Goal: Task Accomplishment & Management: Use online tool/utility

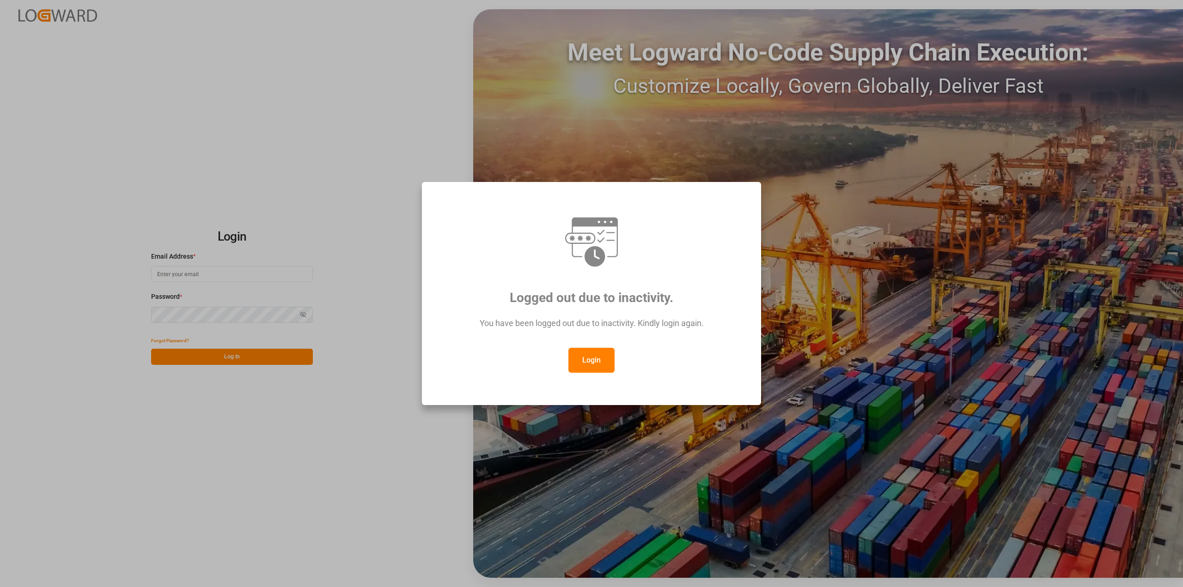
click at [585, 361] on button "Login" at bounding box center [591, 360] width 46 height 25
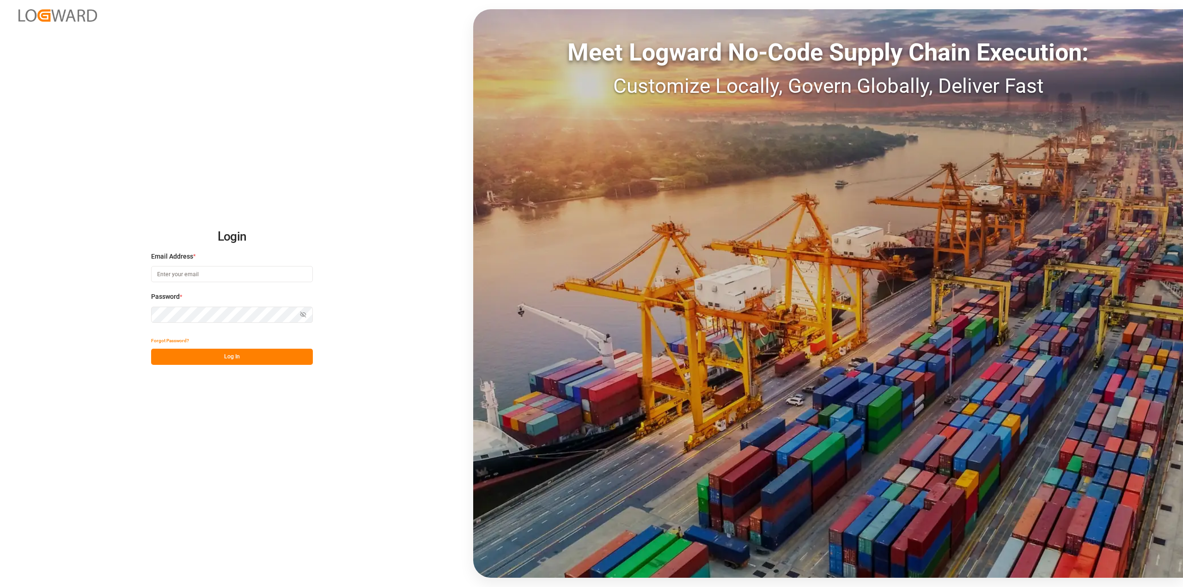
click at [220, 276] on input at bounding box center [232, 274] width 162 height 16
type input "[PERSON_NAME][EMAIL_ADDRESS][PERSON_NAME][DOMAIN_NAME]"
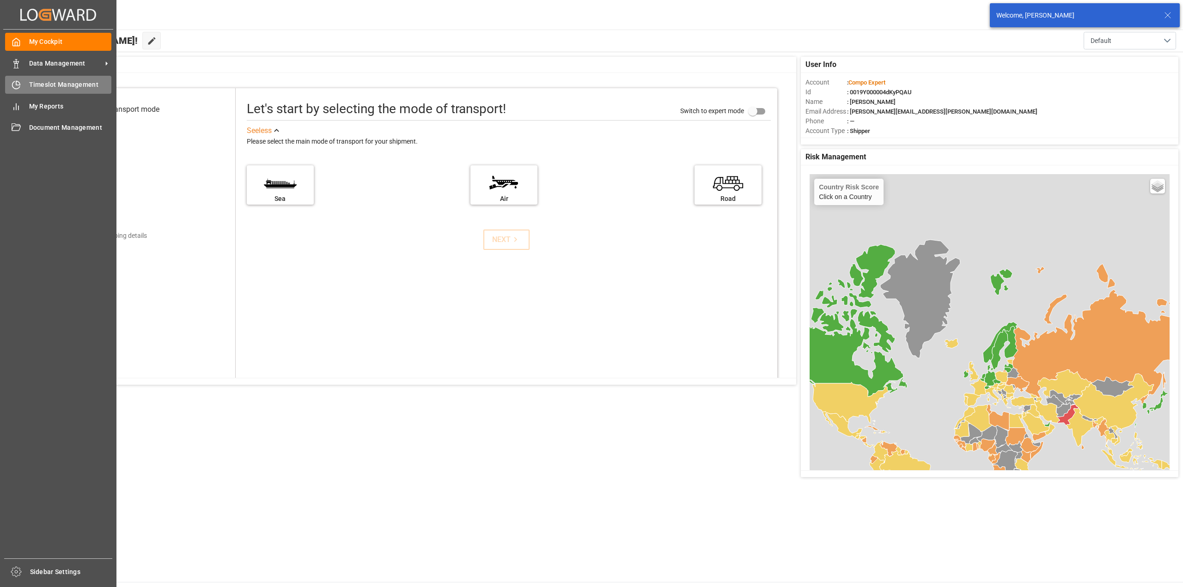
click at [14, 80] on icon at bounding box center [16, 84] width 9 height 9
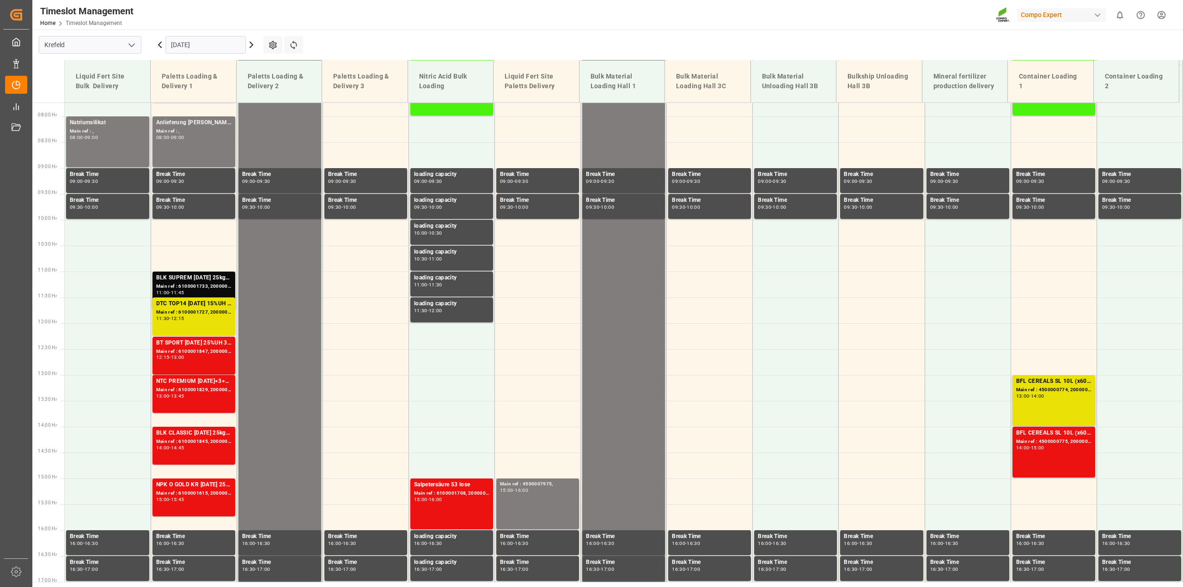
scroll to position [284, 0]
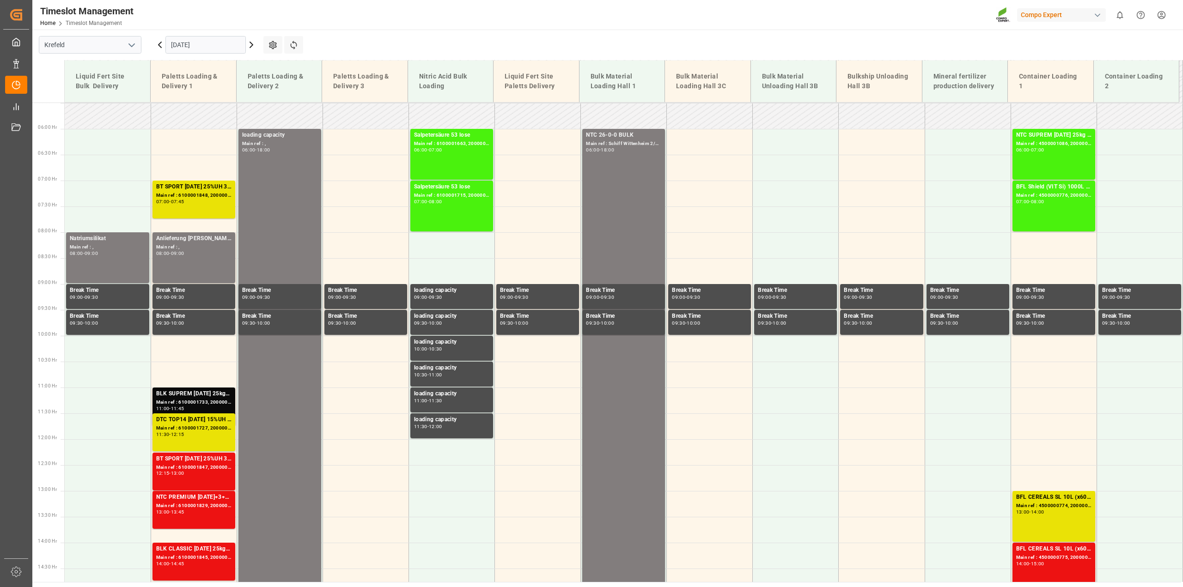
click at [158, 41] on icon at bounding box center [159, 44] width 11 height 11
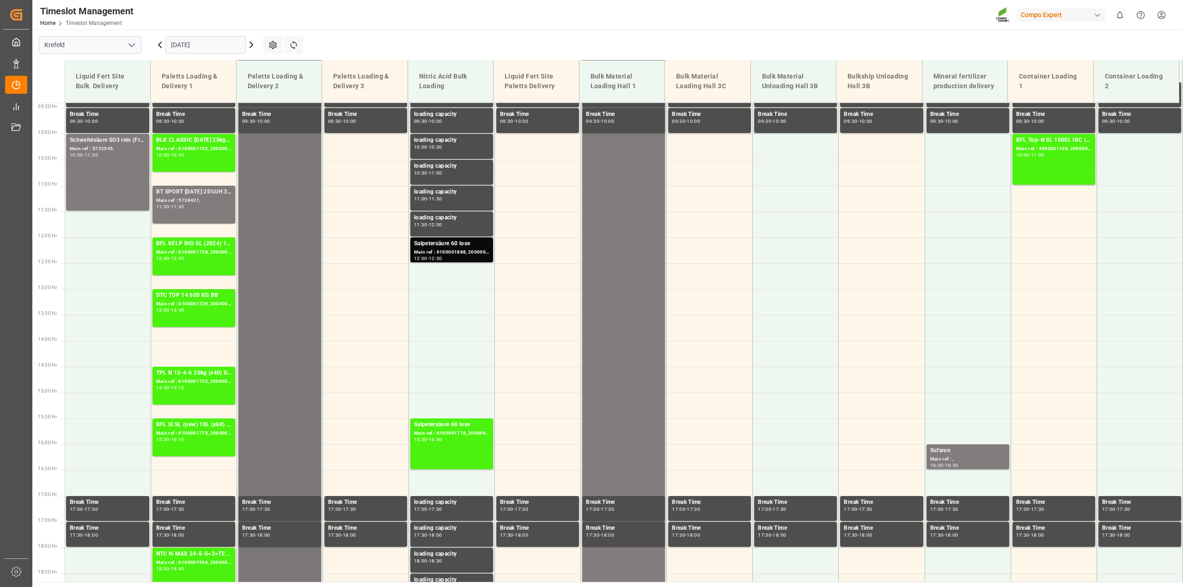
scroll to position [400, 0]
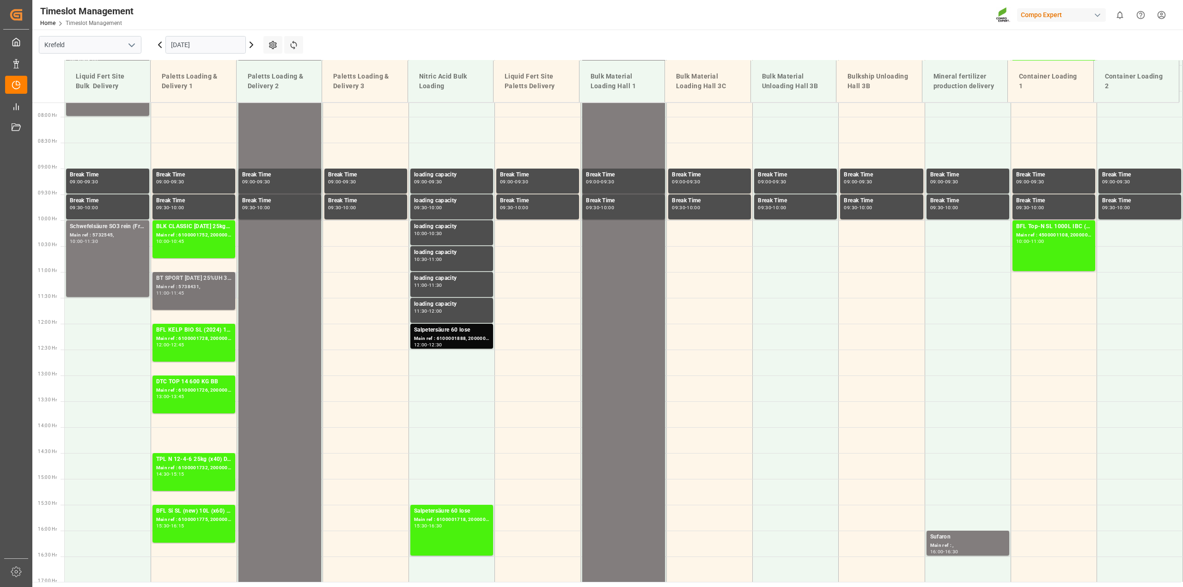
click at [188, 289] on div "Main ref : 5738431," at bounding box center [193, 287] width 75 height 8
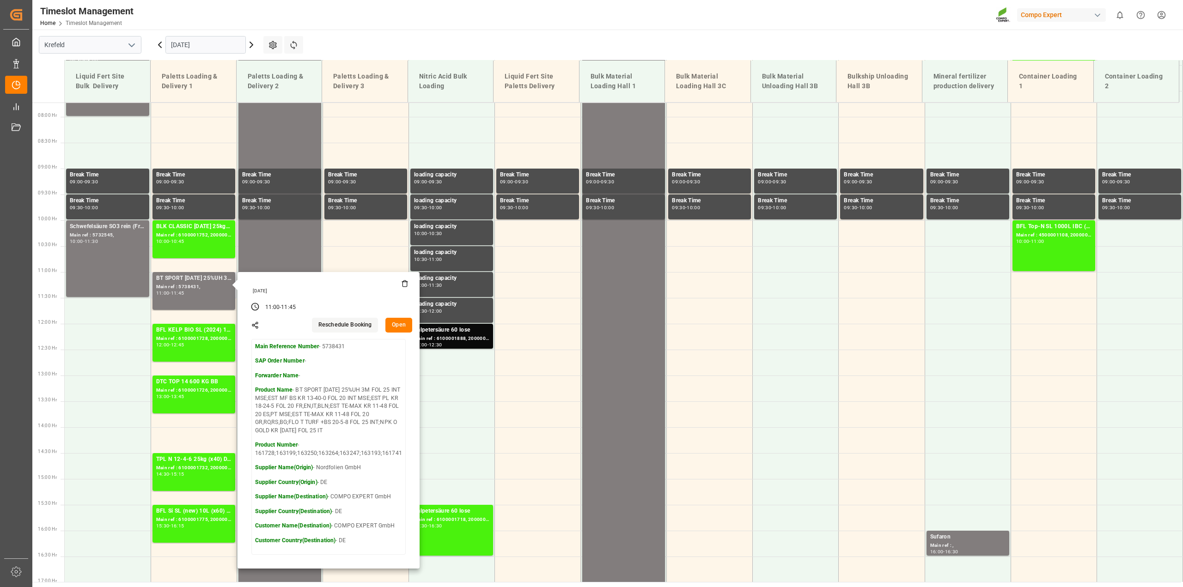
click at [391, 323] on button "Open" at bounding box center [398, 325] width 27 height 15
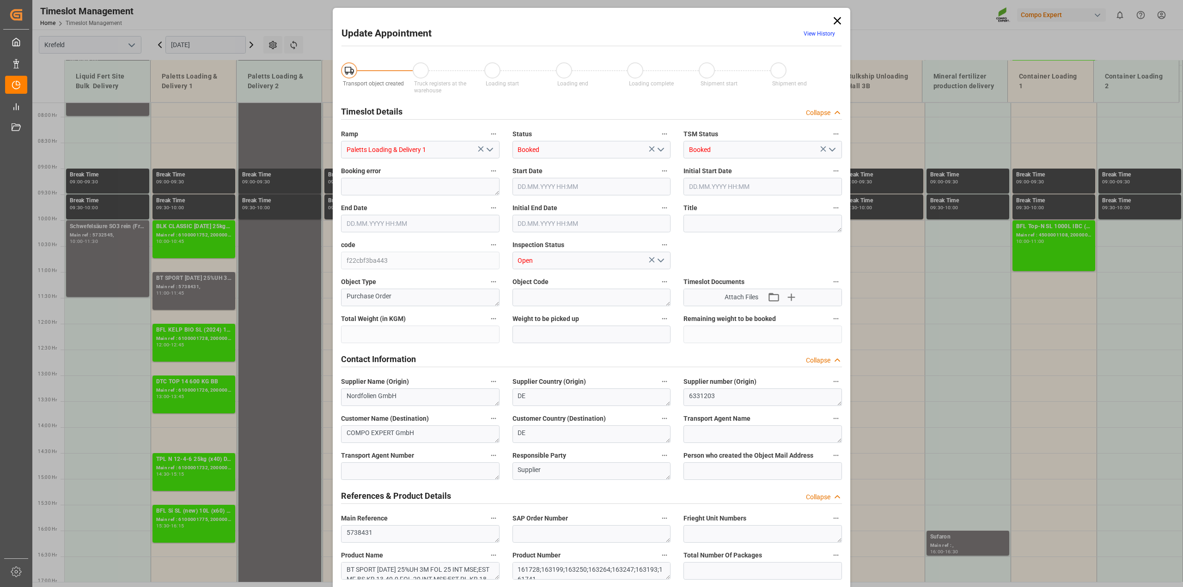
type input "6667.27"
type input "[DATE] 11:00"
type input "[DATE] 11:45"
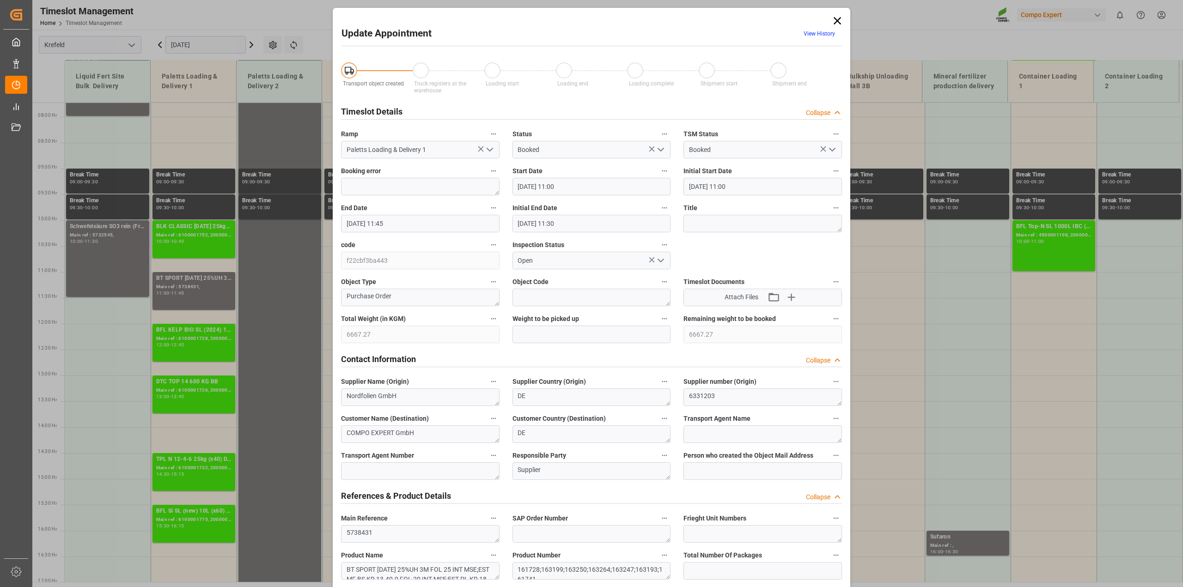
type input "[DATE] 11:30"
type input "[DATE] 14:15"
click at [661, 147] on icon "open menu" at bounding box center [660, 149] width 11 height 11
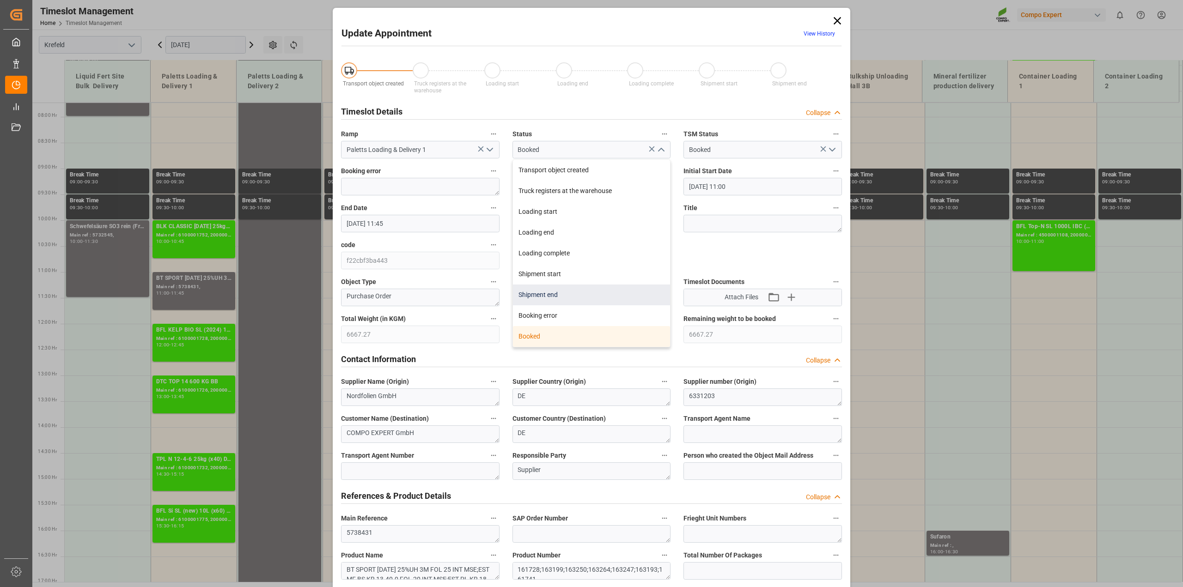
click at [574, 293] on div "Shipment end" at bounding box center [592, 295] width 158 height 21
type input "Shipment end"
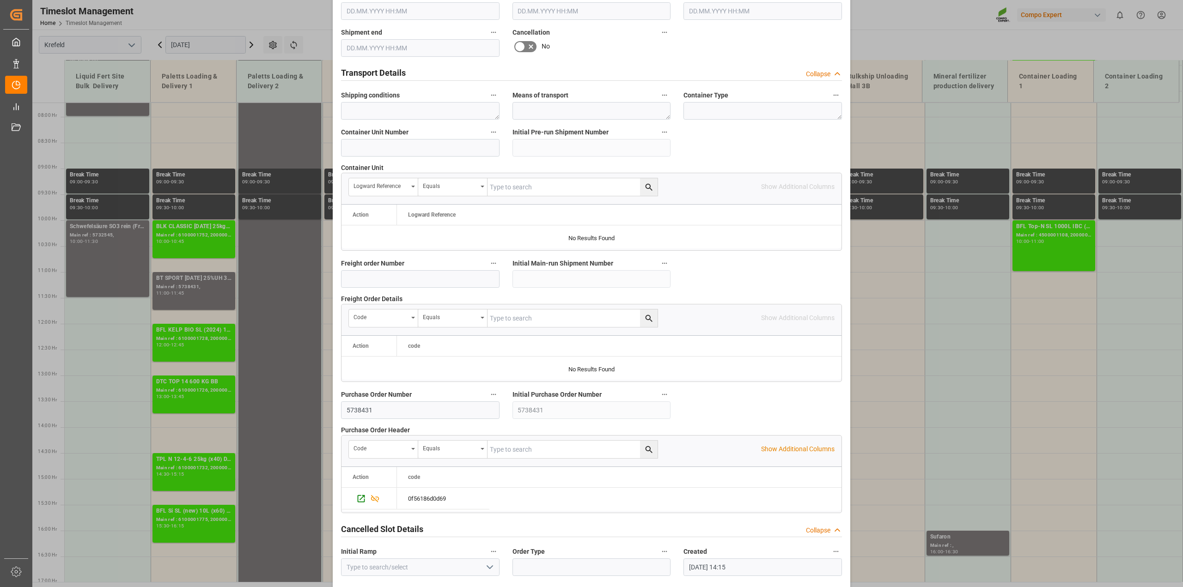
scroll to position [696, 0]
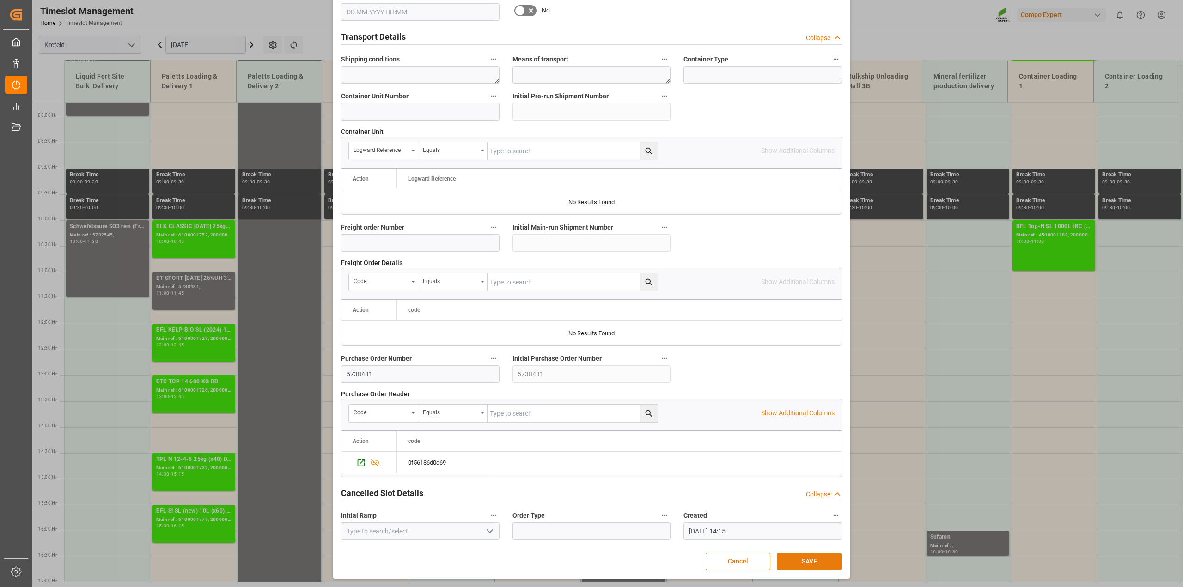
click at [824, 566] on button "SAVE" at bounding box center [809, 562] width 65 height 18
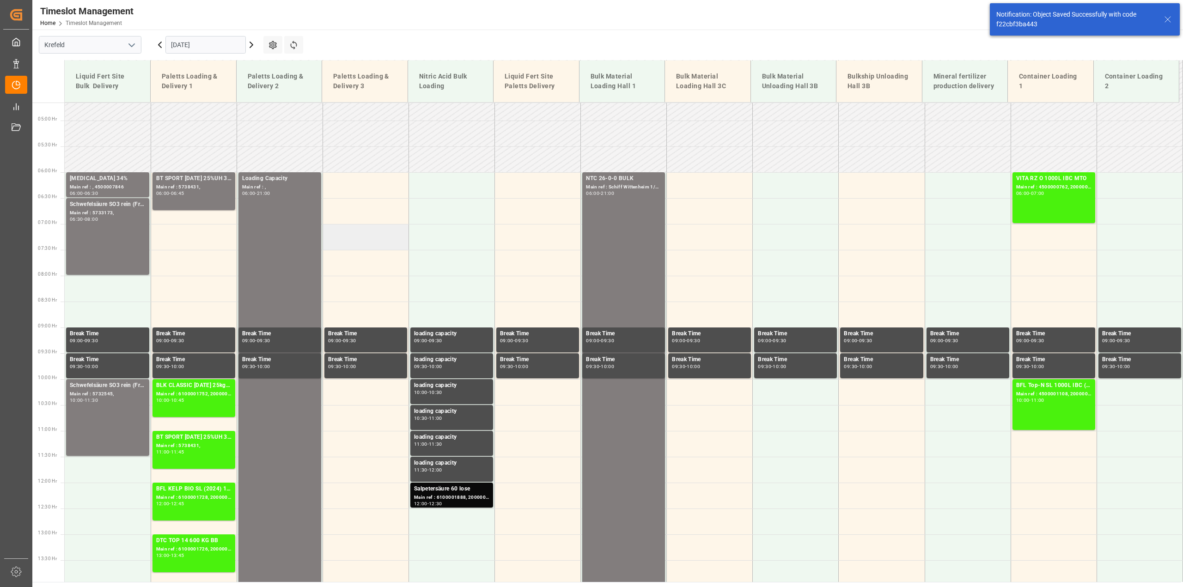
scroll to position [175, 0]
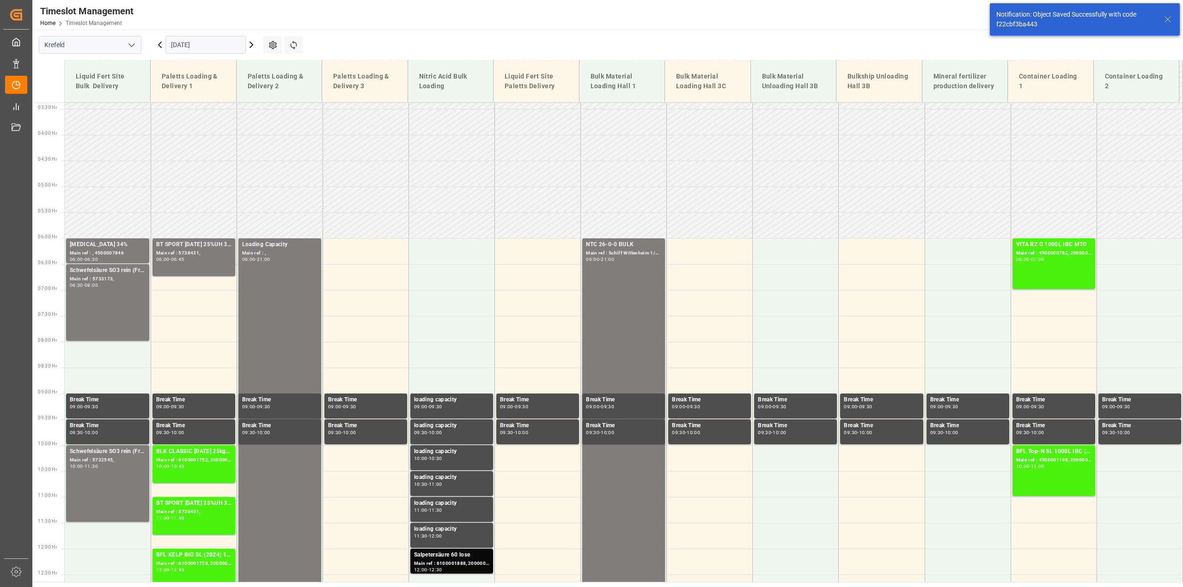
click at [160, 45] on icon at bounding box center [159, 44] width 11 height 11
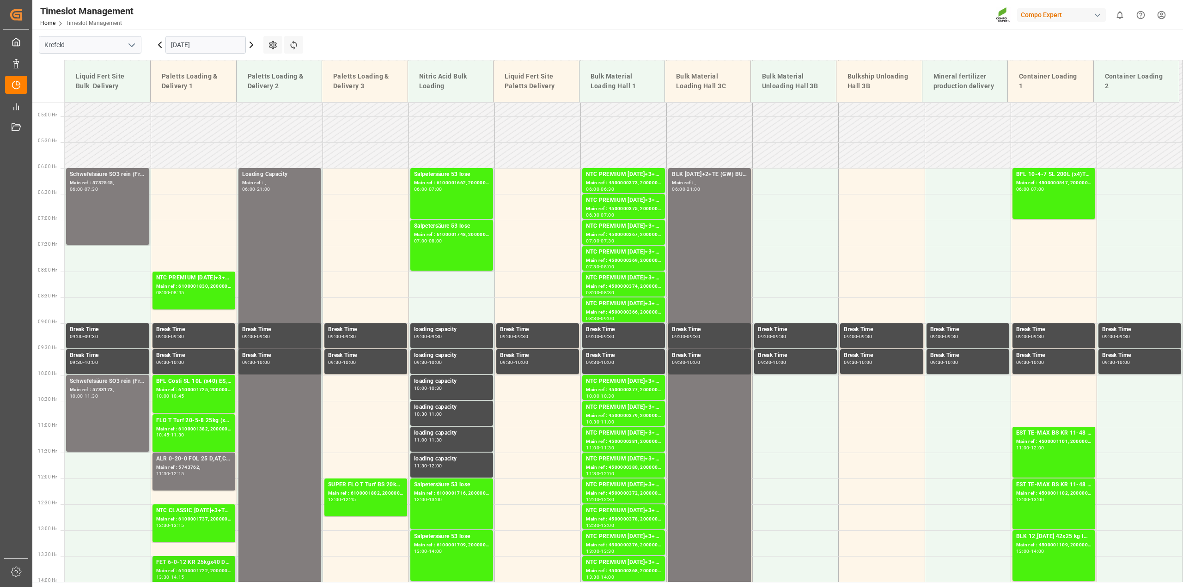
scroll to position [226, 0]
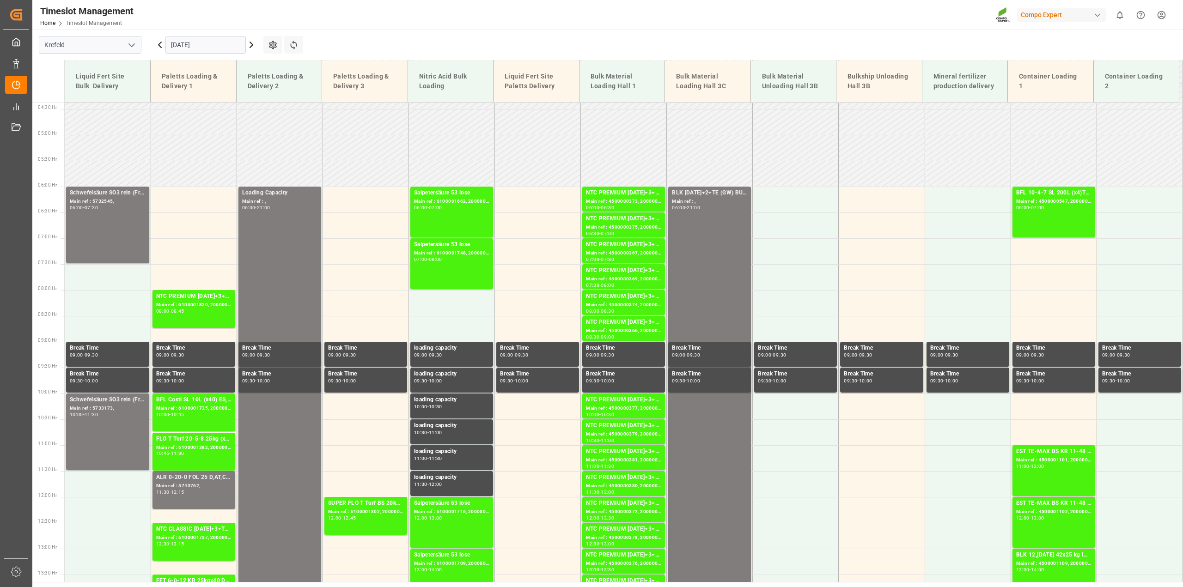
click at [250, 40] on icon at bounding box center [251, 44] width 11 height 11
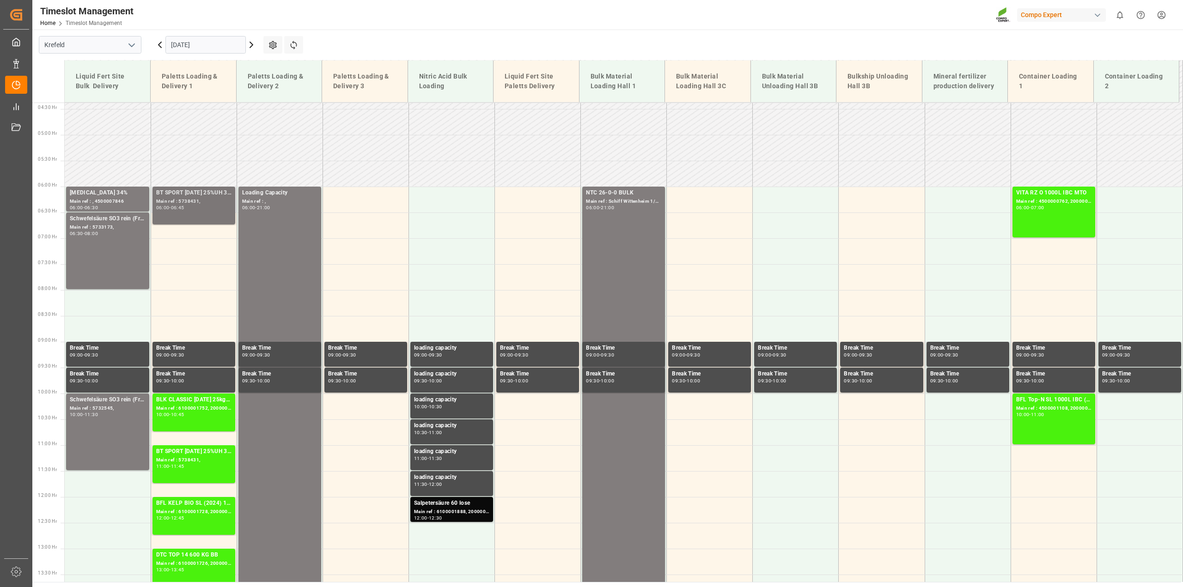
click at [193, 192] on div "BT SPORT [DATE] 25%UH 3M FOL 25 INT MSE;EST MF BS KR 13-40-0 FOL 20 INT MSE;EST…" at bounding box center [193, 193] width 75 height 9
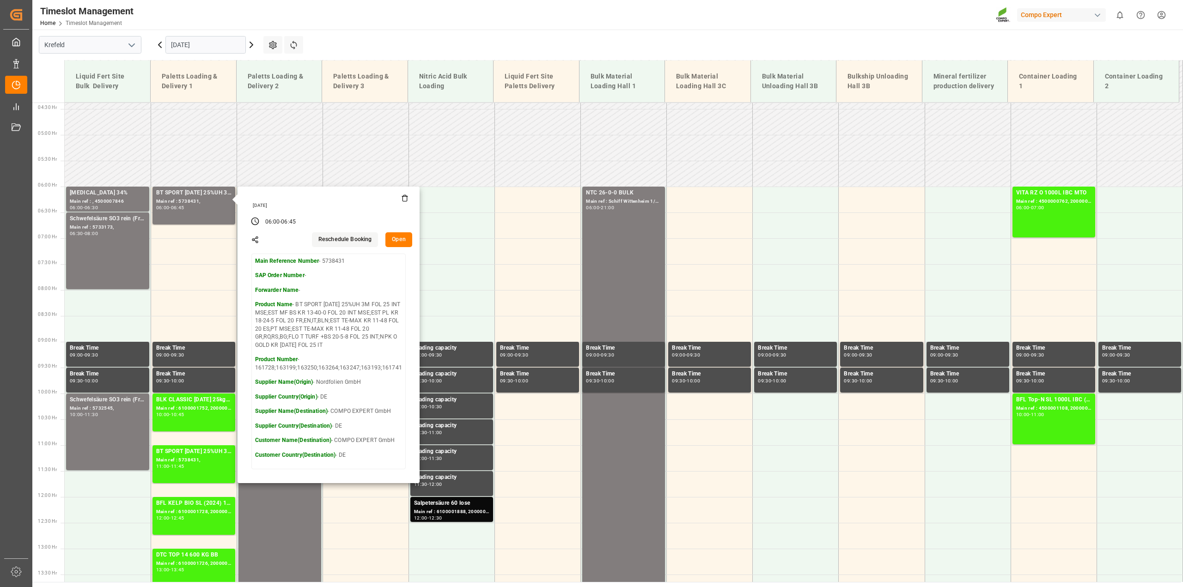
click at [370, 19] on div "Timeslot Management Home Timeslot Management Compo Expert 0 Notifications Only …" at bounding box center [604, 15] width 1157 height 30
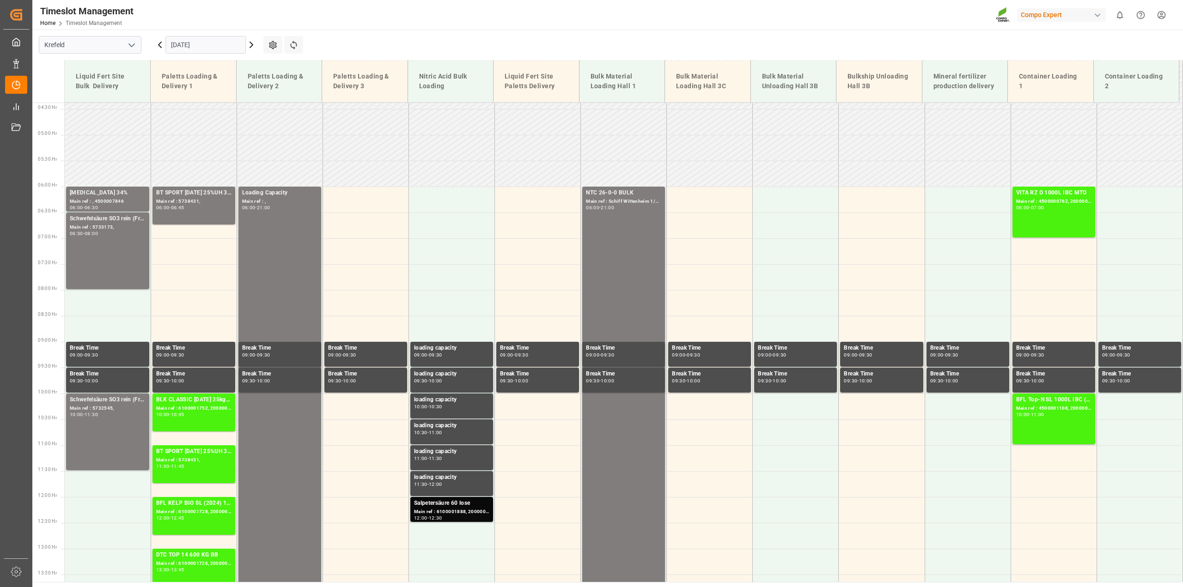
click at [158, 45] on icon at bounding box center [159, 44] width 11 height 11
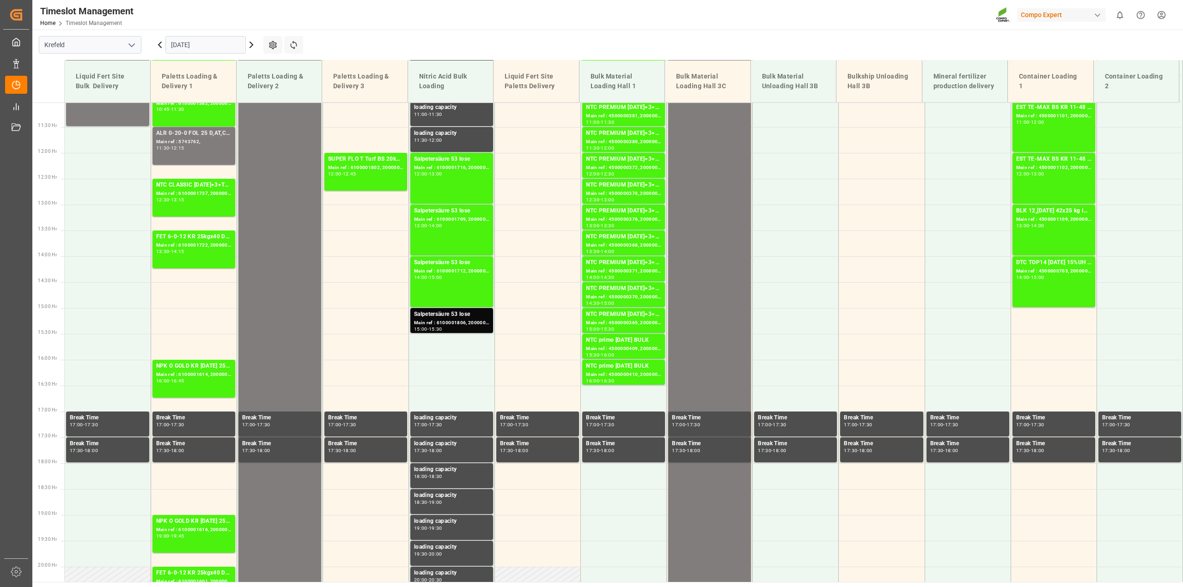
scroll to position [573, 0]
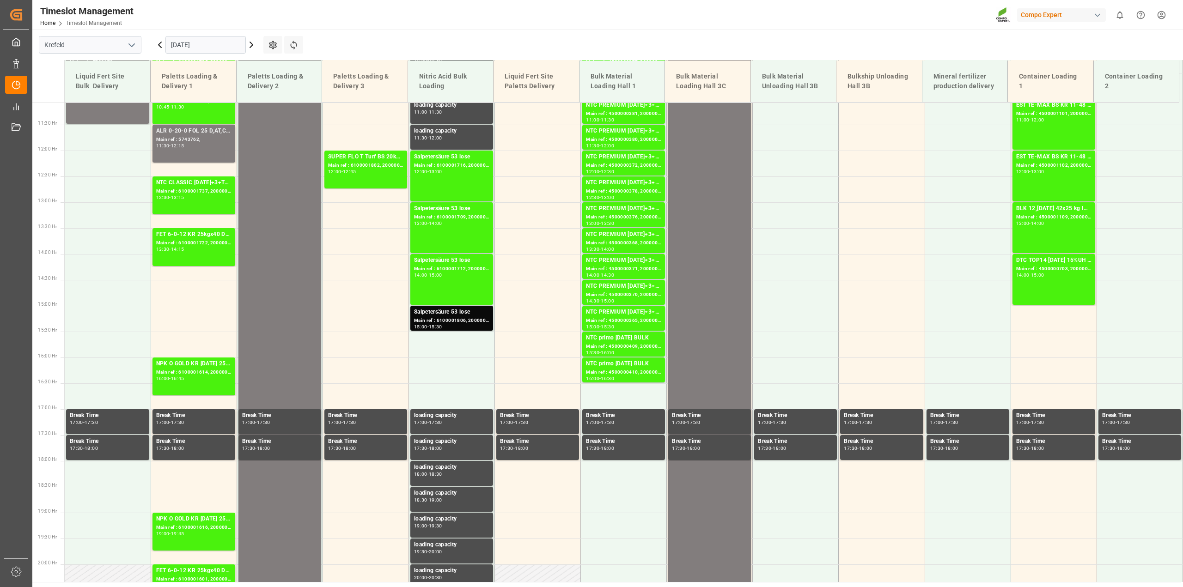
click at [158, 45] on icon at bounding box center [159, 45] width 3 height 6
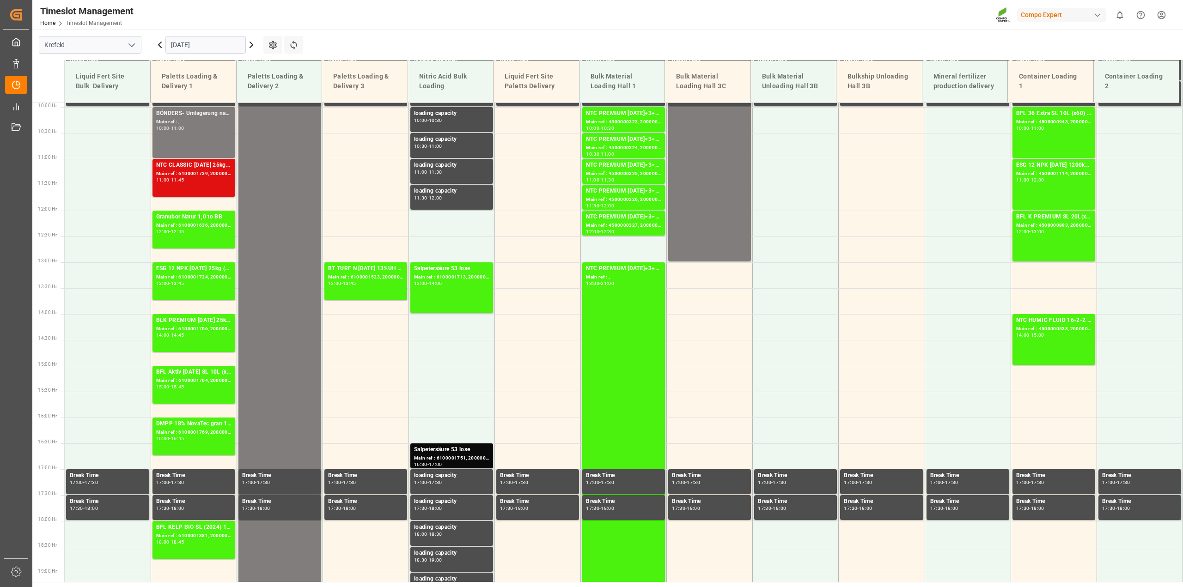
scroll to position [400, 0]
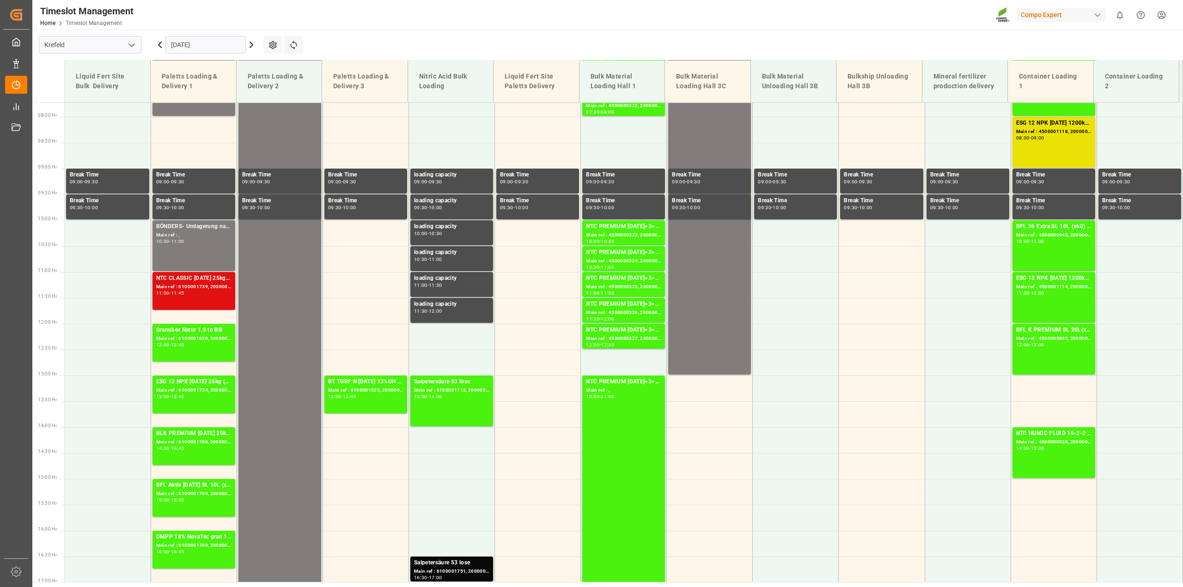
click at [195, 299] on div "NTC CLASSIC [DATE] 25kg (x40) DE,EN,PLFET 6-0-12 KR 25kgx40 DE,AT,[GEOGRAPHIC_D…" at bounding box center [193, 291] width 75 height 34
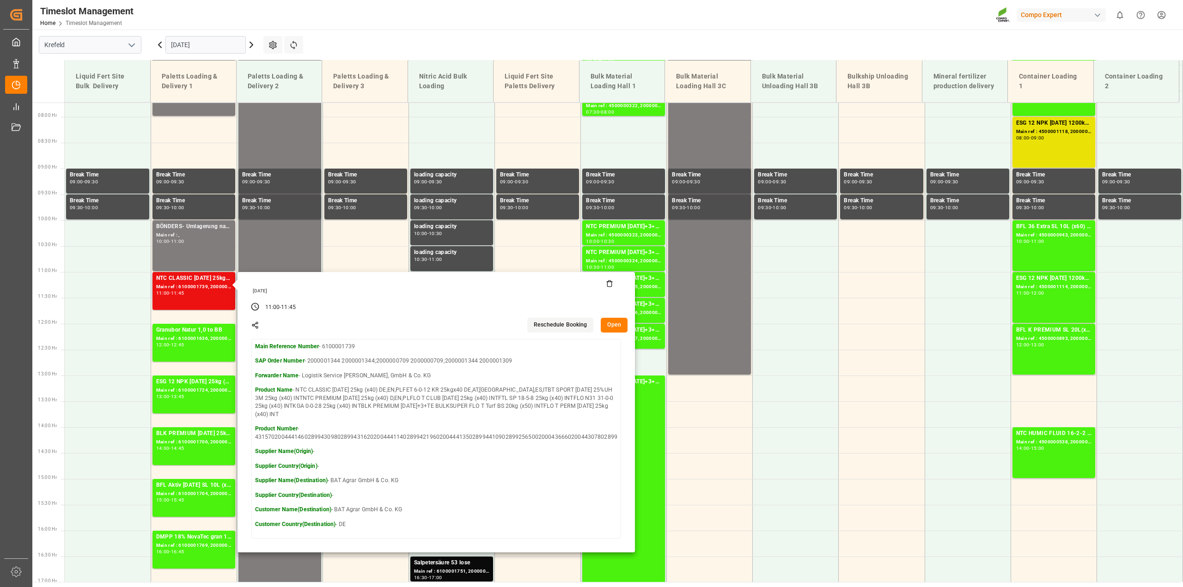
click at [611, 324] on button "Open" at bounding box center [614, 325] width 27 height 15
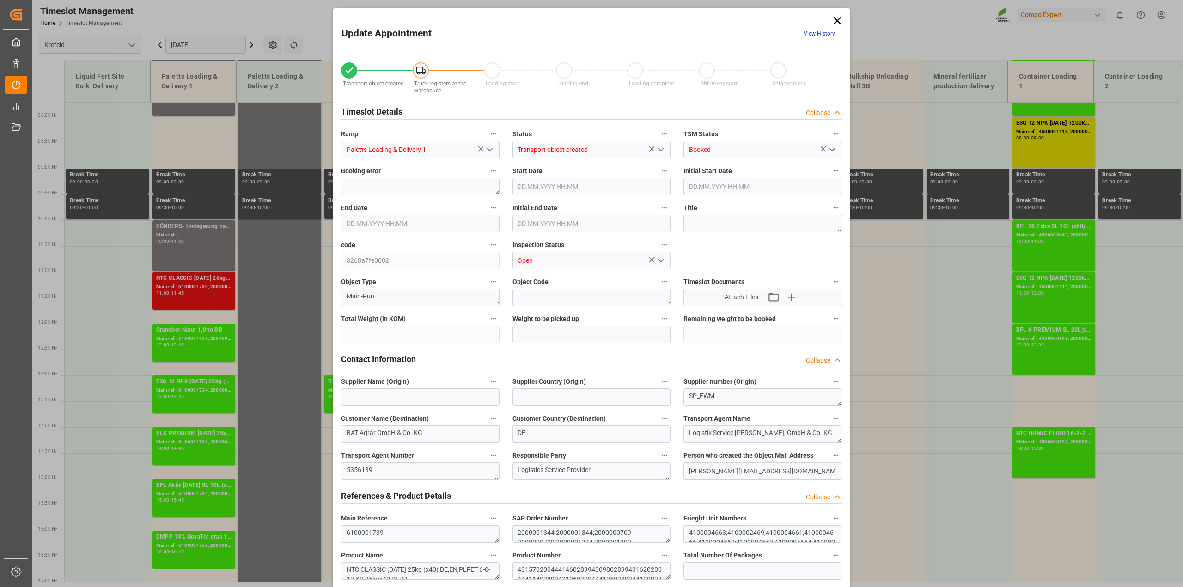
type input "49638"
type input "0"
type input "[DATE] 11:00"
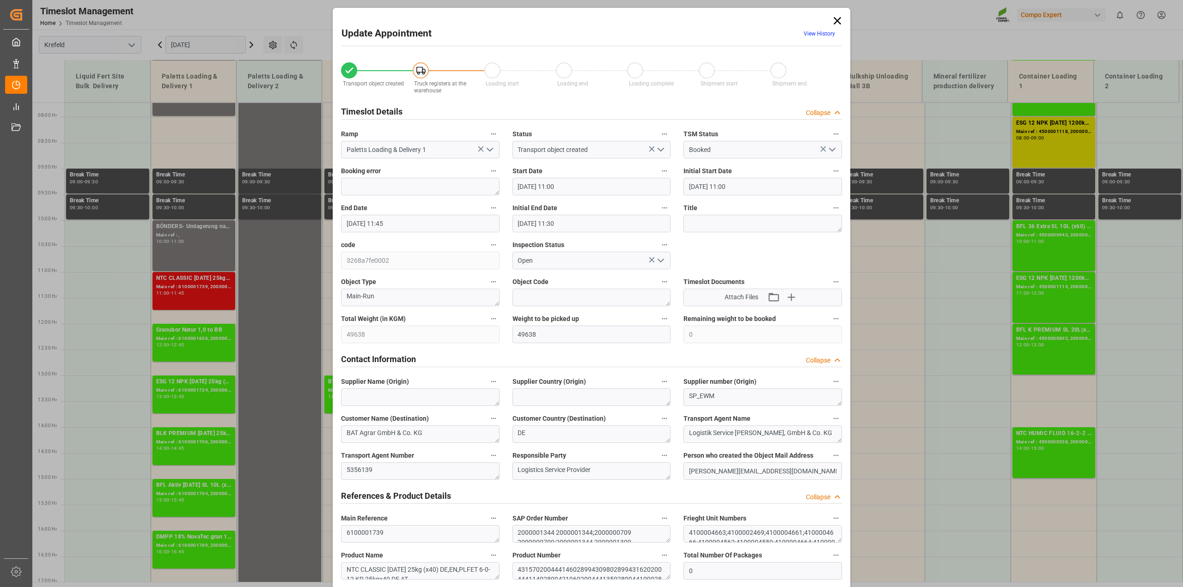
type input "[DATE] 11:00"
type input "[DATE] 11:45"
type input "[DATE] 11:30"
type input "[DATE] 12:08"
type input "[DATE] 13:29"
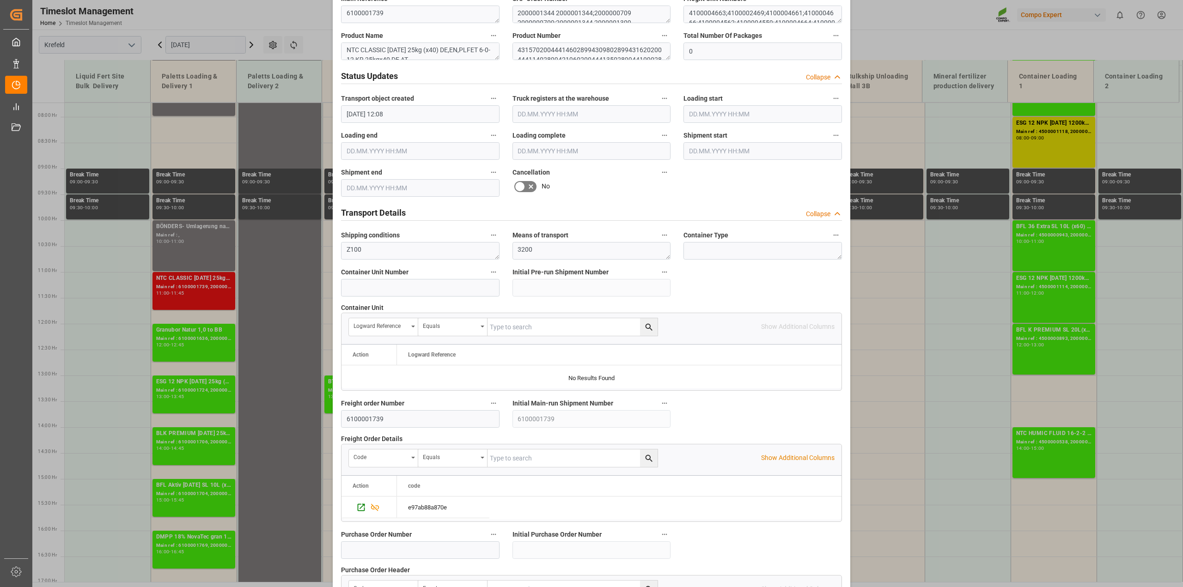
scroll to position [635, 0]
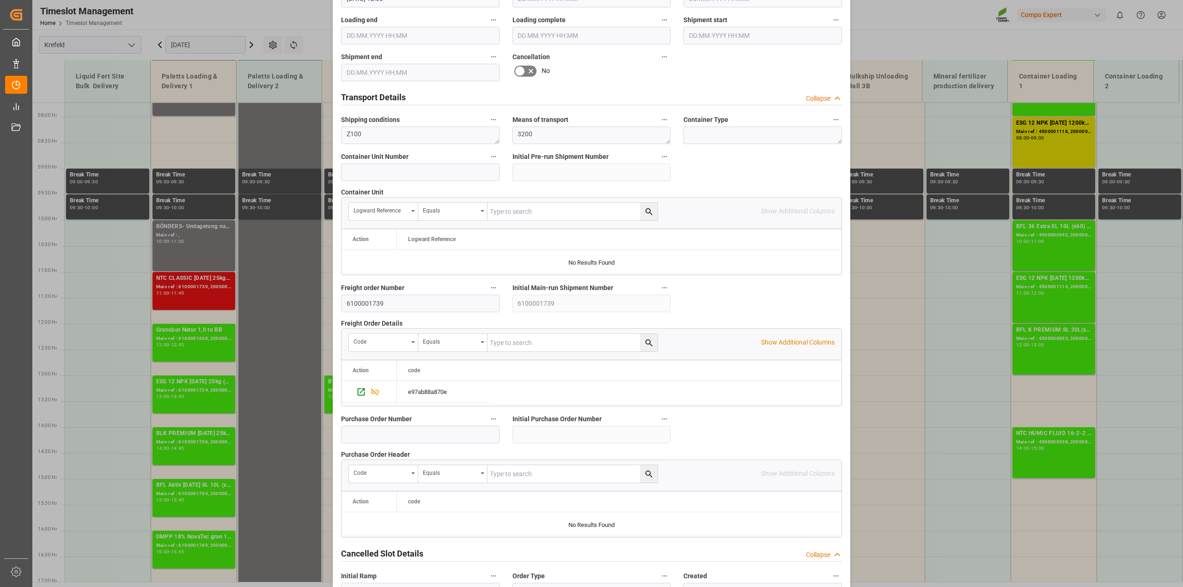
click at [493, 304] on div "Transport object created Truck registers at the warehouse Loading start Loading…" at bounding box center [592, 10] width 514 height 1187
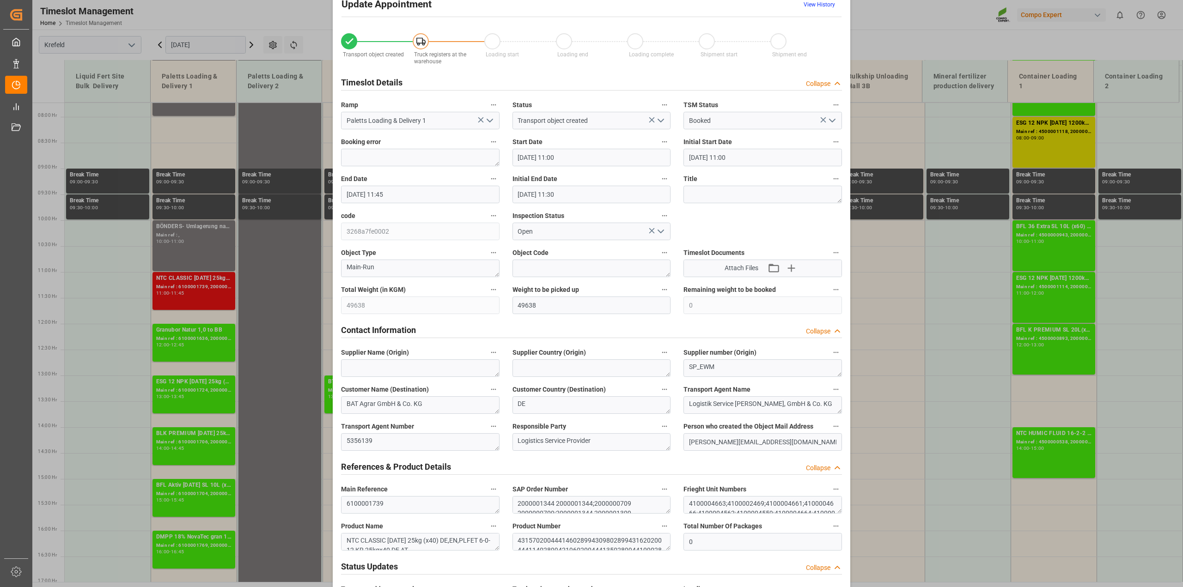
scroll to position [0, 0]
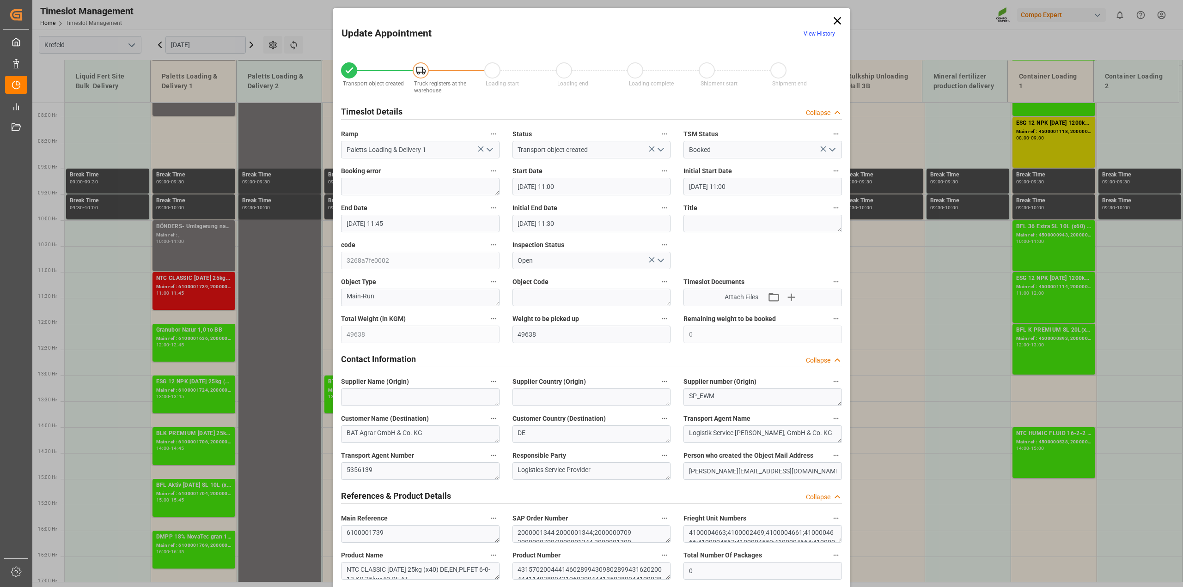
click at [837, 22] on icon at bounding box center [837, 20] width 7 height 7
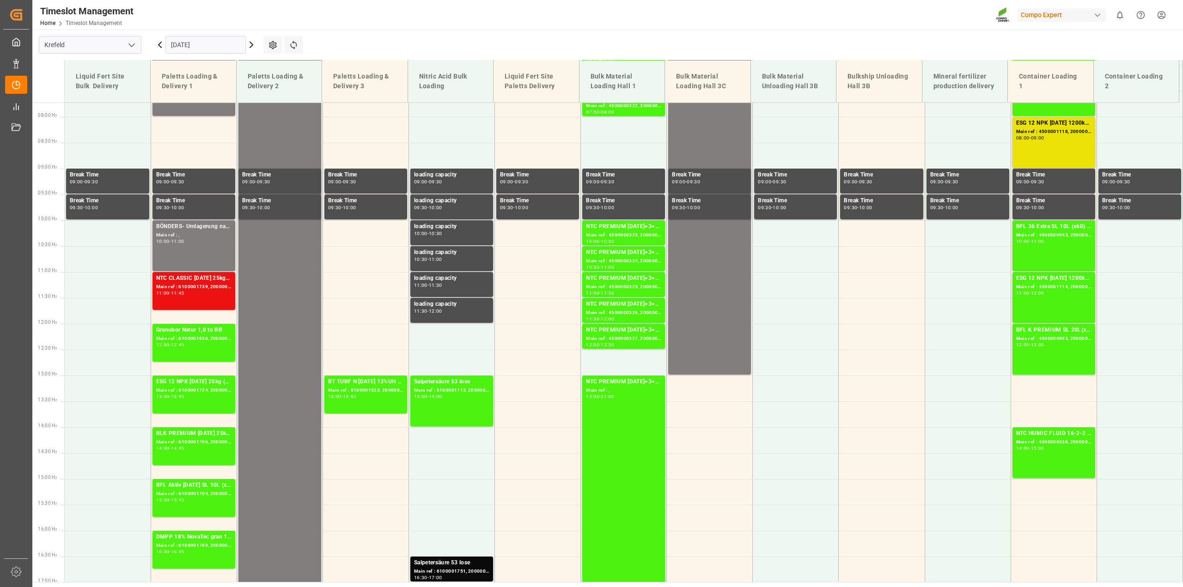
click at [182, 42] on input "[DATE]" at bounding box center [205, 45] width 80 height 18
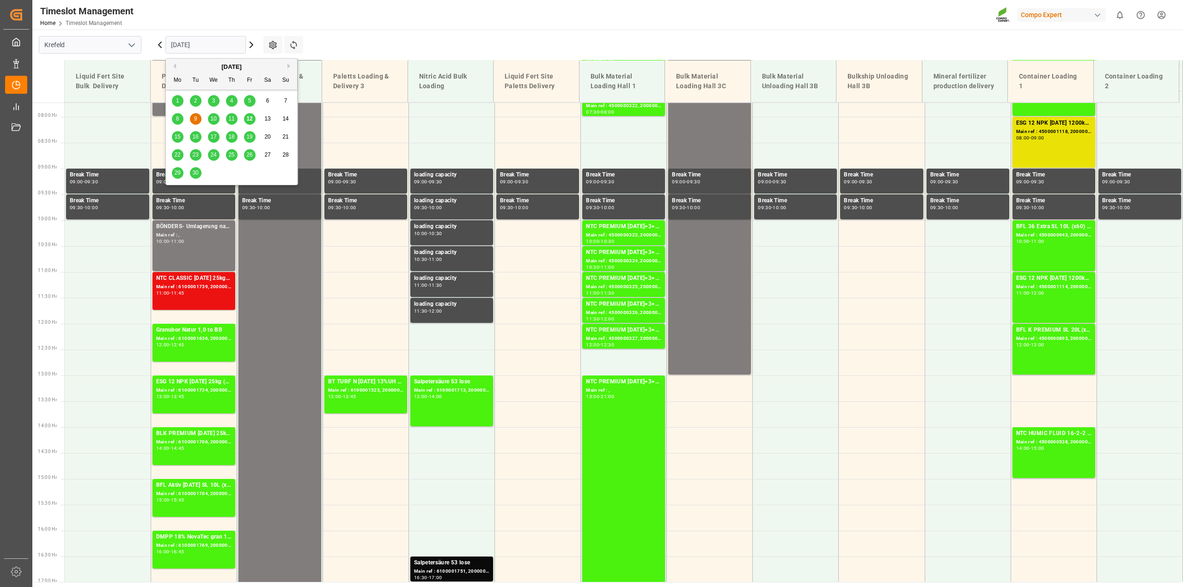
click at [249, 121] on span "12" at bounding box center [249, 119] width 6 height 6
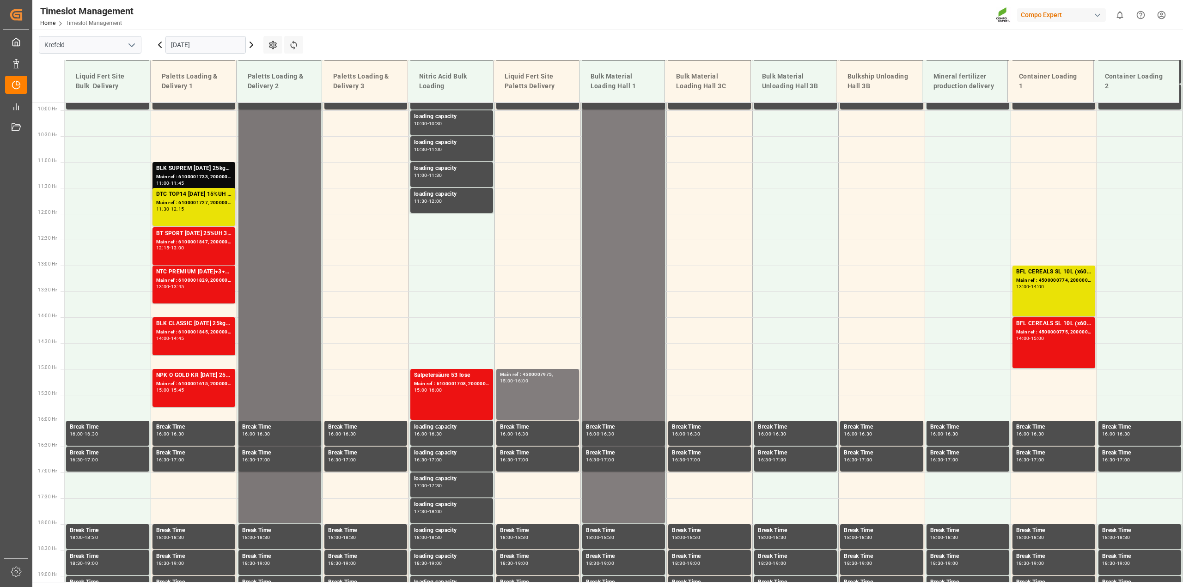
scroll to position [509, 0]
click at [204, 333] on div "Main ref : 6100001845, 2000000973" at bounding box center [193, 333] width 75 height 8
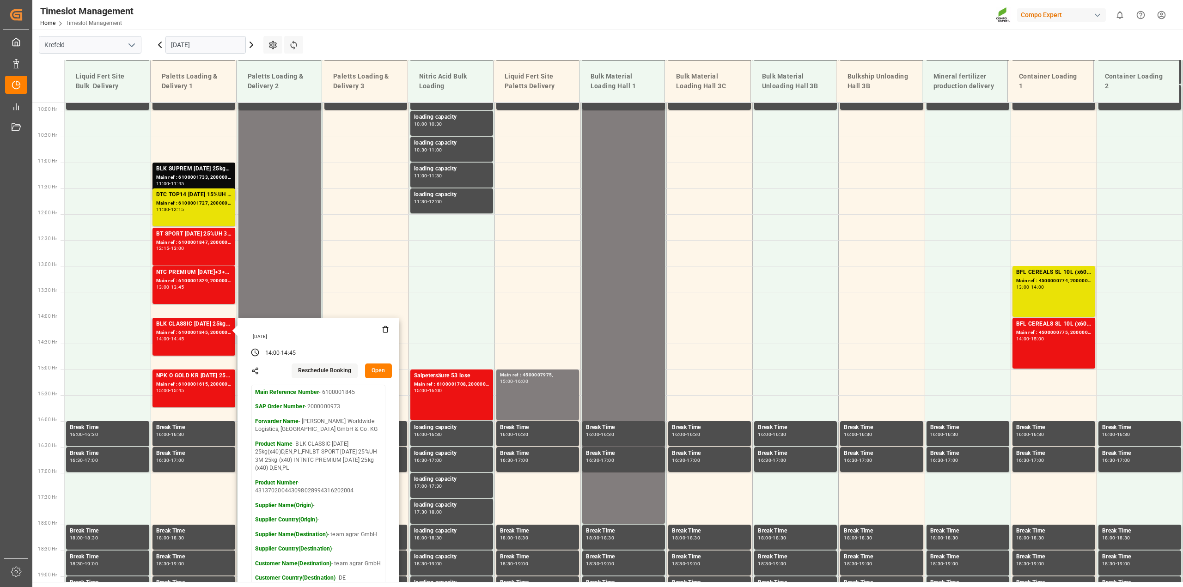
click at [380, 371] on button "Open" at bounding box center [378, 371] width 27 height 15
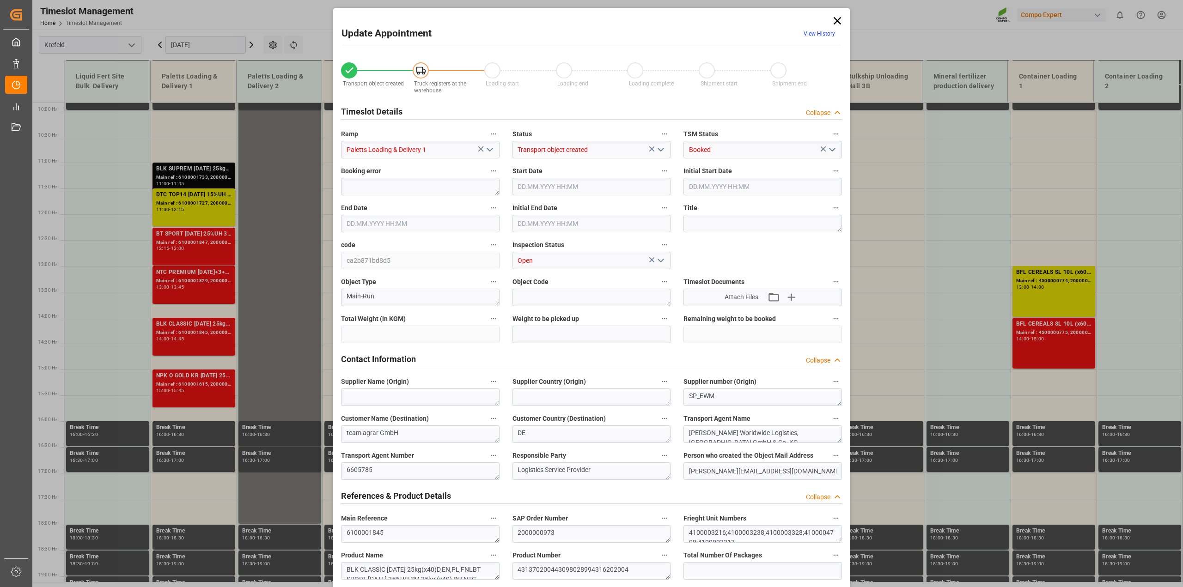
type input "23276"
type input "0"
type input "[DATE] 14:00"
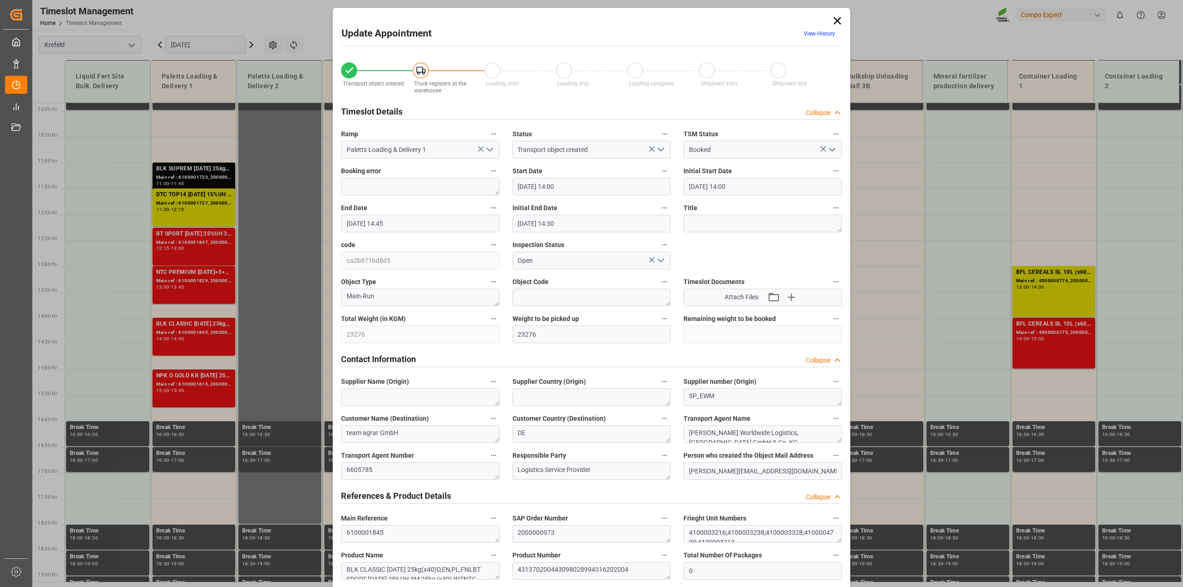
type input "[DATE] 14:45"
type input "[DATE] 14:30"
type input "[DATE] 08:55"
type input "[DATE] 07:18"
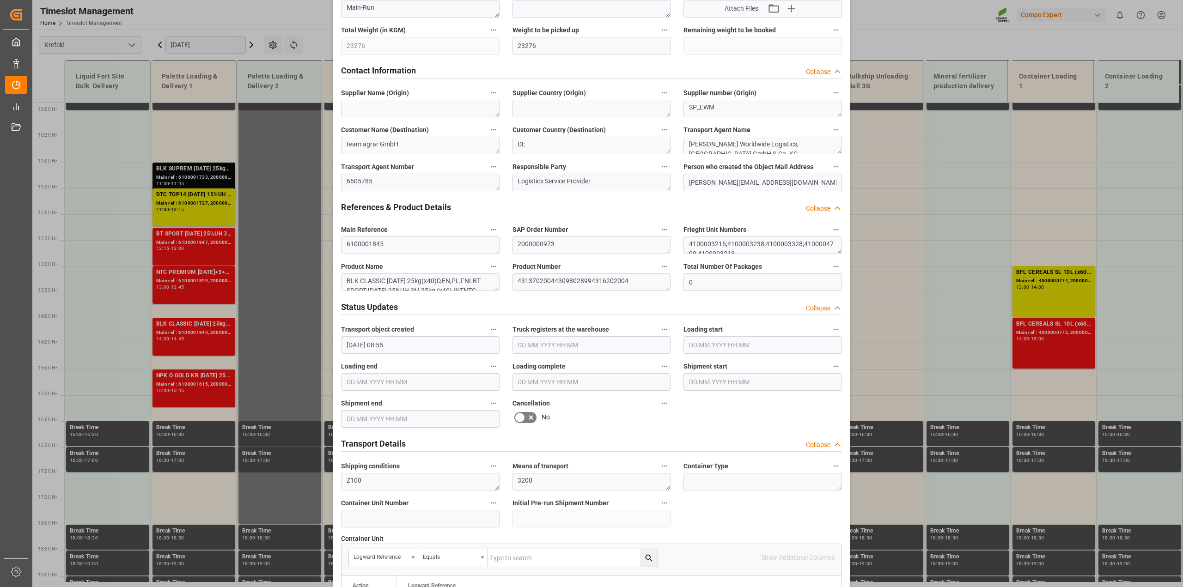
scroll to position [0, 0]
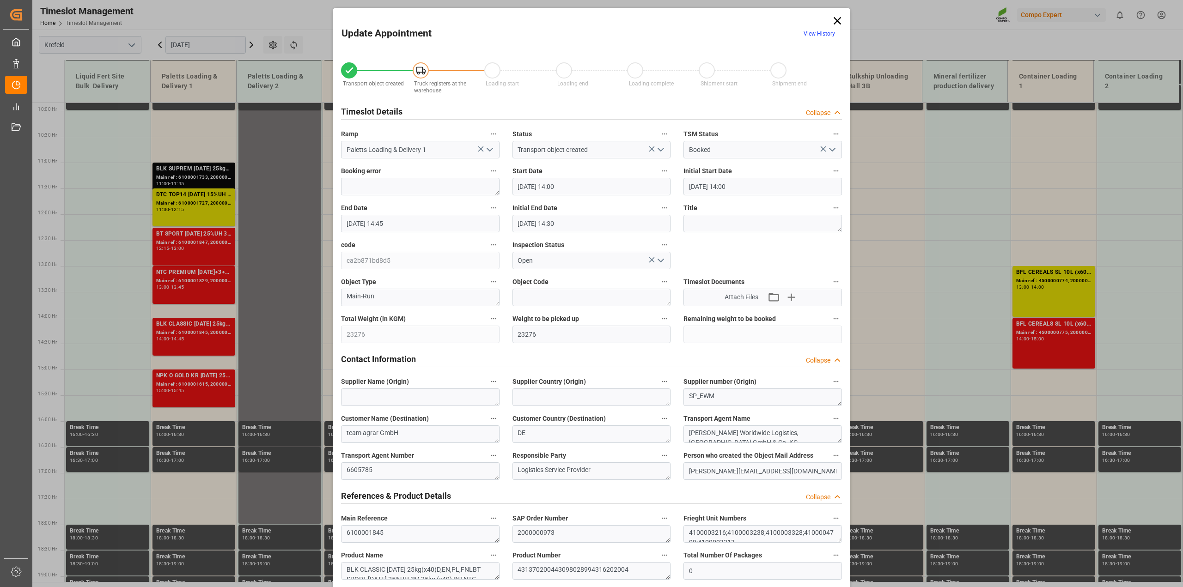
click at [524, 185] on input "[DATE] 14:00" at bounding box center [591, 187] width 158 height 18
click at [523, 276] on span "15" at bounding box center [523, 277] width 6 height 6
type input "[DATE] 14:00"
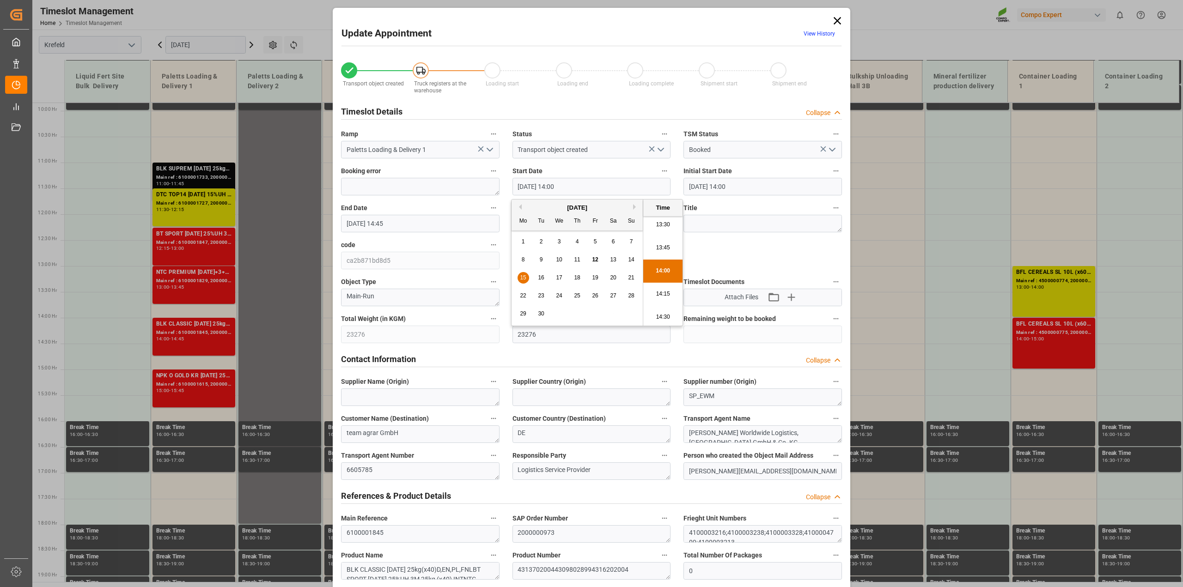
click at [361, 222] on input "[DATE] 14:45" at bounding box center [420, 224] width 158 height 18
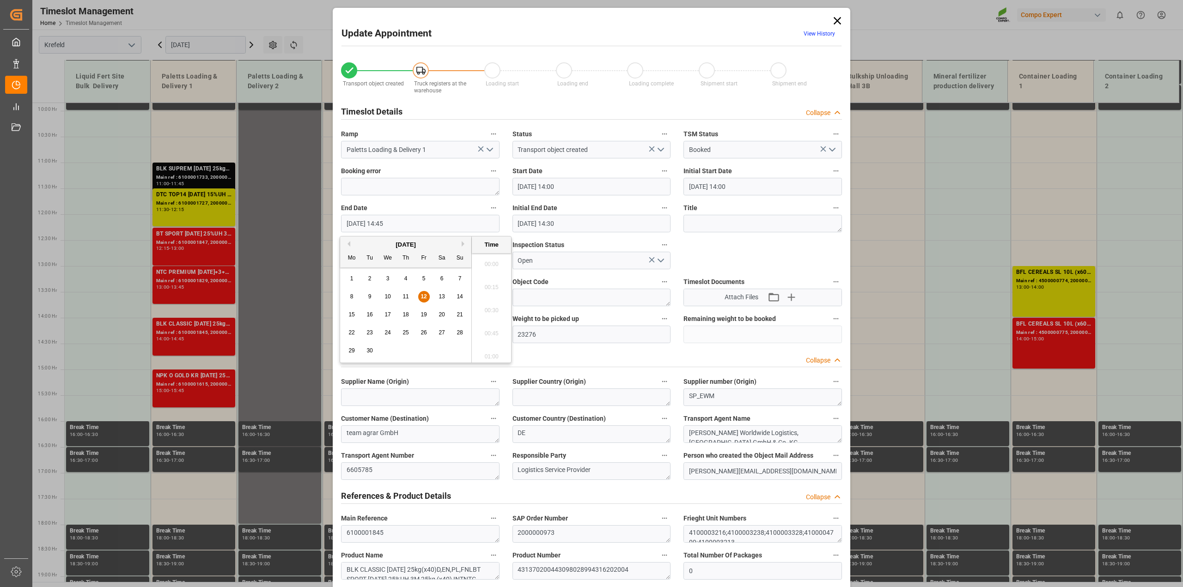
scroll to position [1320, 0]
click at [352, 312] on span "15" at bounding box center [351, 314] width 6 height 6
type input "[DATE] 14:45"
click at [578, 190] on input "[DATE] 14:00" at bounding box center [591, 187] width 158 height 18
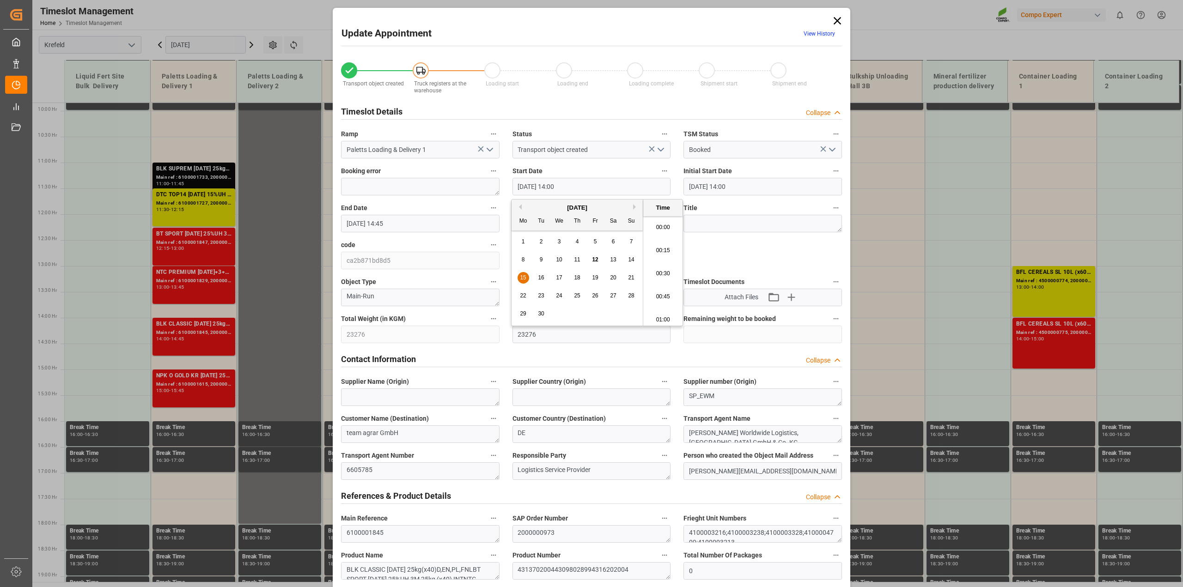
scroll to position [1250, 0]
click at [556, 185] on input "[DATE] 14:00" at bounding box center [591, 187] width 158 height 18
type input "[DATE] 15:00"
click at [385, 220] on input "[DATE] 14:45" at bounding box center [420, 224] width 158 height 18
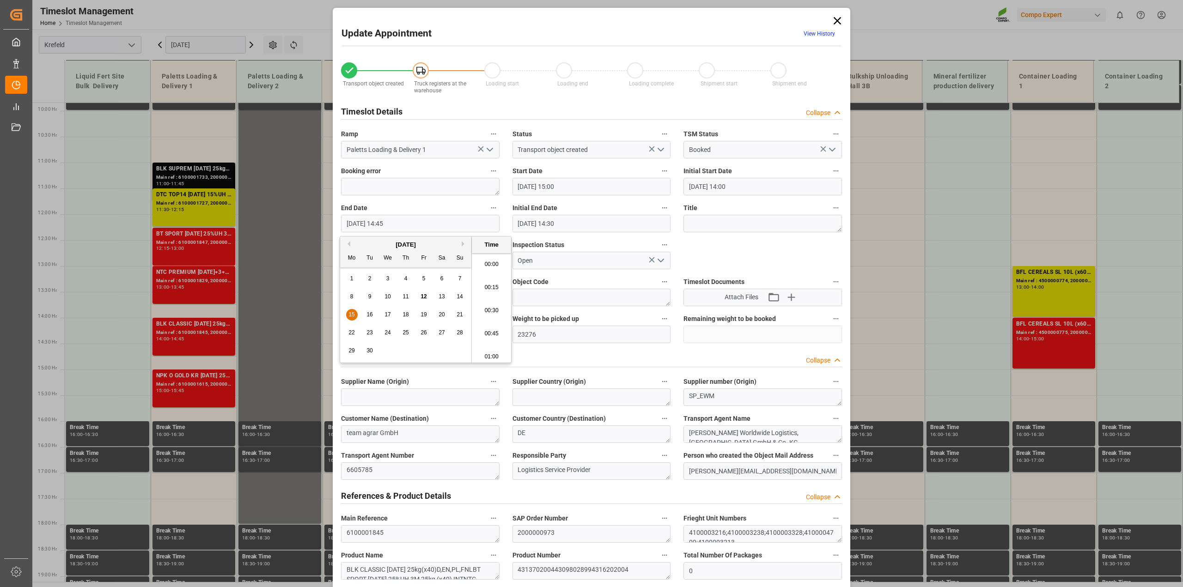
scroll to position [1320, 0]
click at [405, 225] on input "[DATE] 15:45" at bounding box center [420, 224] width 158 height 18
type input "[DATE] 15:45"
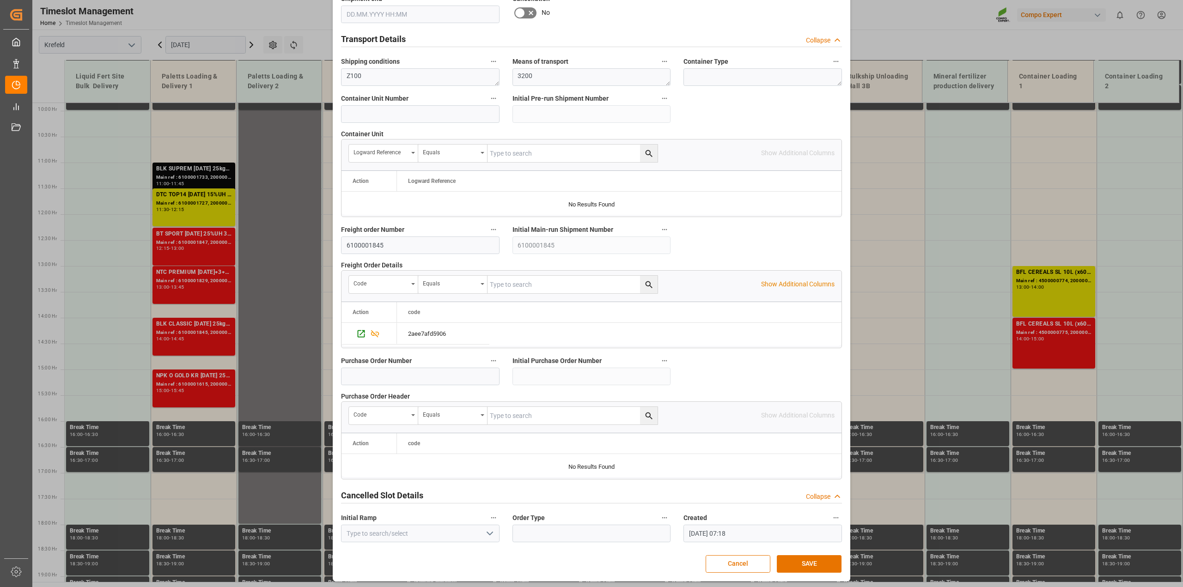
scroll to position [696, 0]
click at [809, 558] on button "SAVE" at bounding box center [809, 562] width 65 height 18
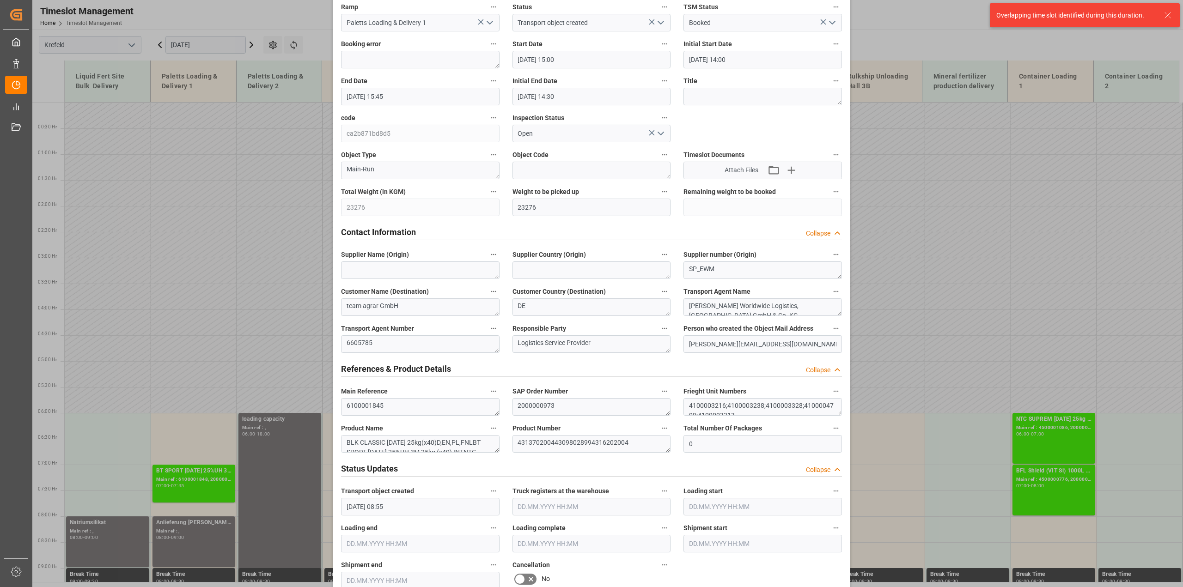
scroll to position [3, 0]
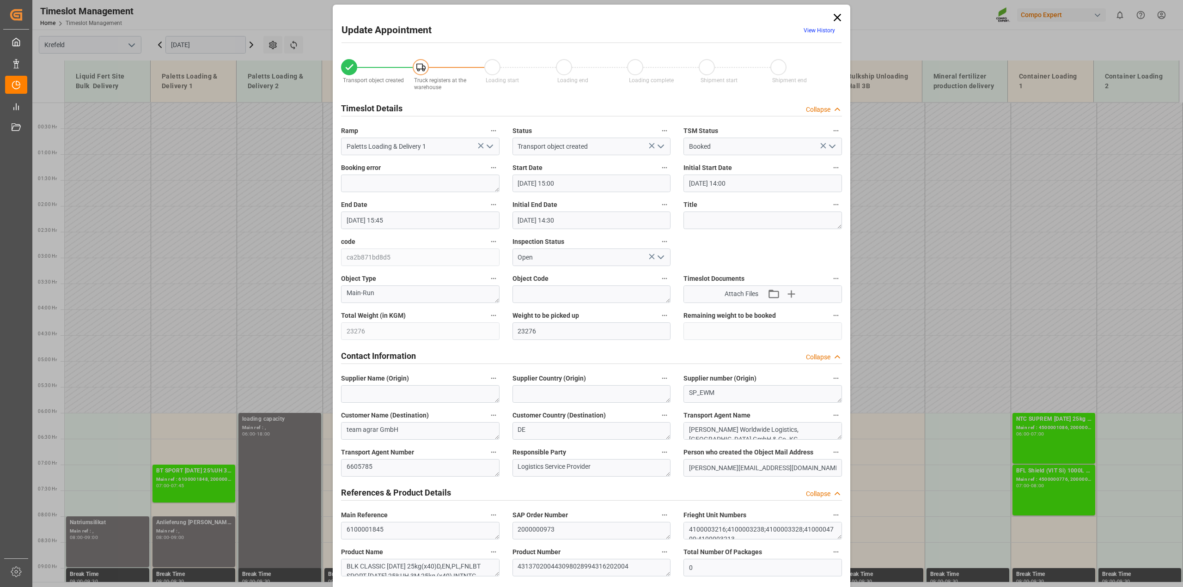
click at [837, 19] on icon at bounding box center [837, 17] width 7 height 7
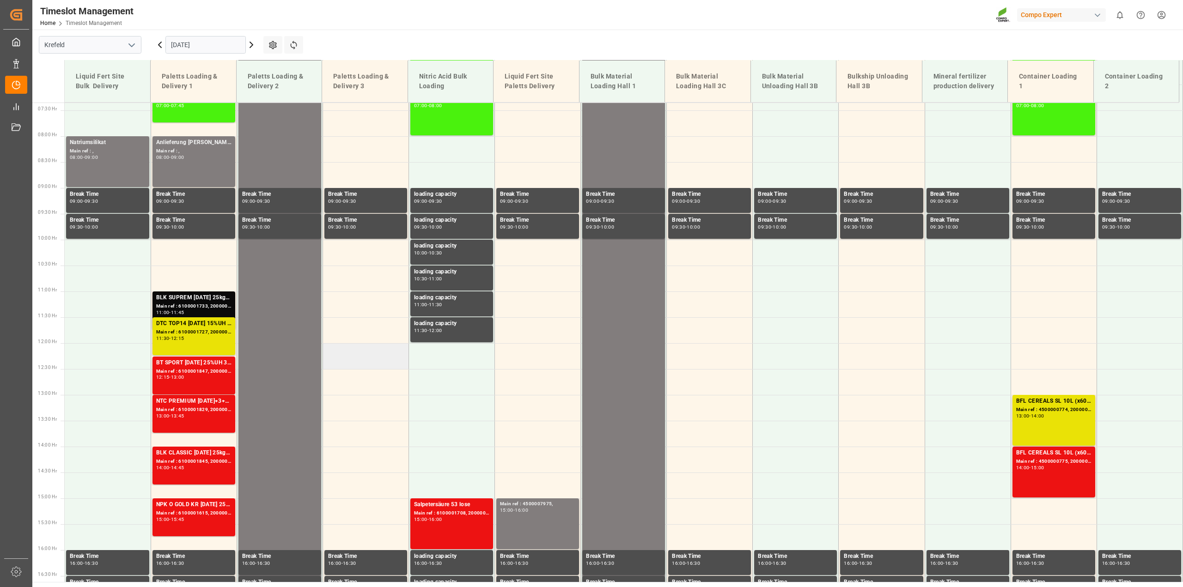
scroll to position [520, 0]
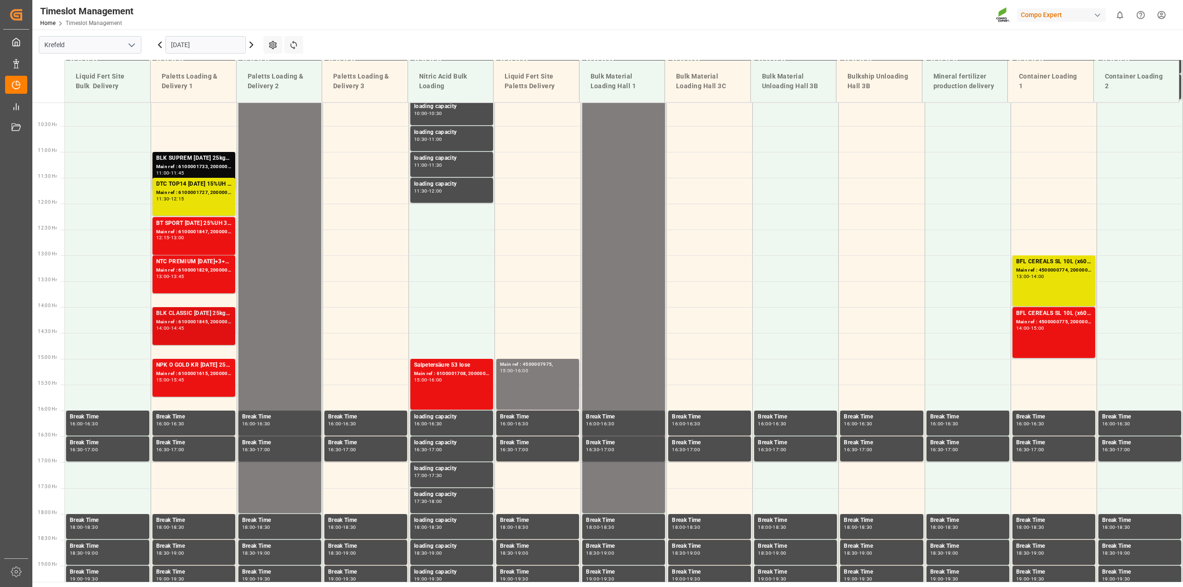
click at [204, 326] on div "14:00 - 14:45" at bounding box center [193, 328] width 75 height 5
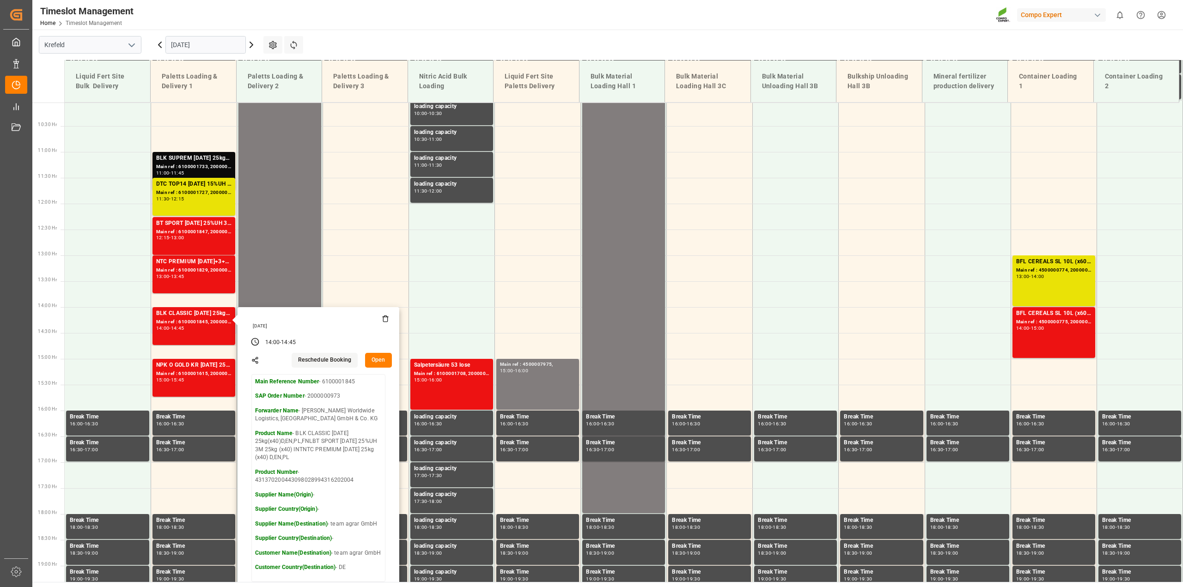
click at [373, 359] on button "Open" at bounding box center [378, 360] width 27 height 15
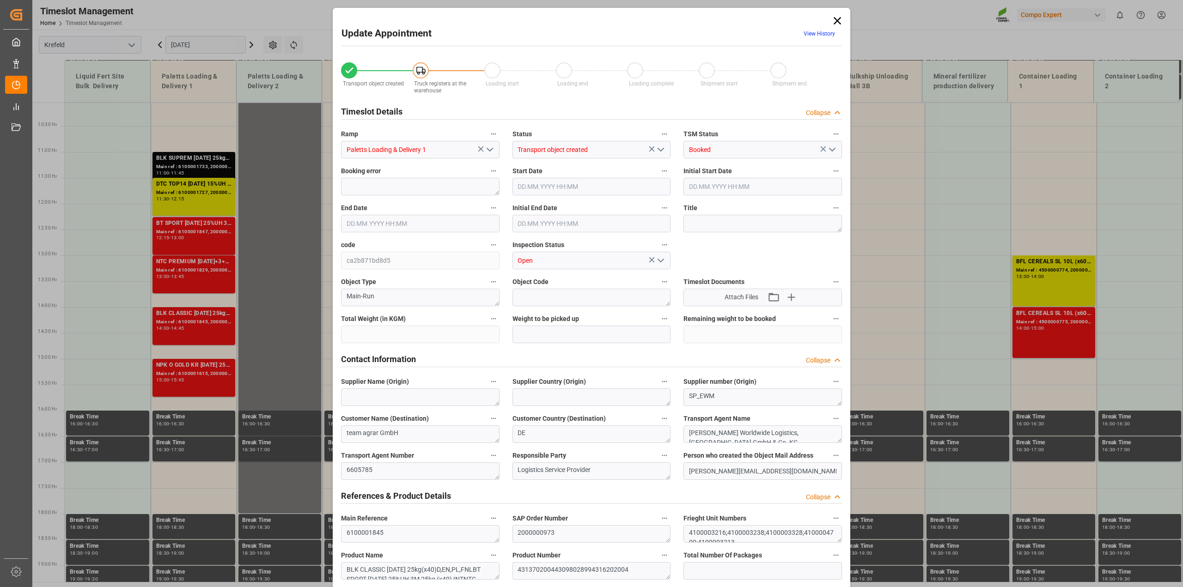
type input "23276"
type input "0"
type input "[DATE] 14:00"
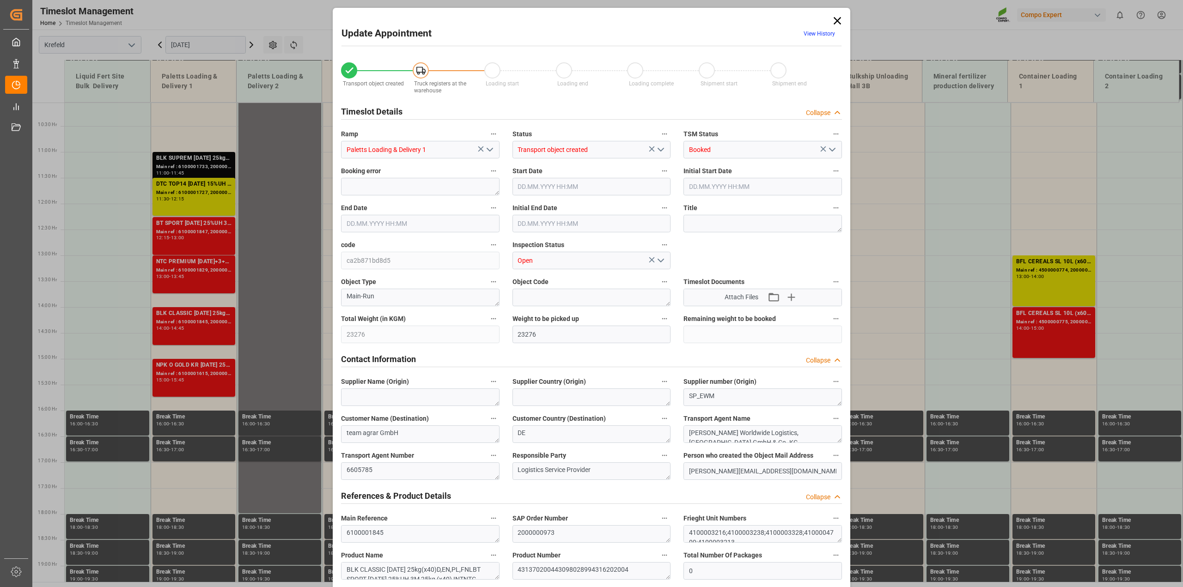
type input "[DATE] 14:45"
type input "[DATE] 14:30"
type input "[DATE] 08:55"
type input "[DATE] 07:18"
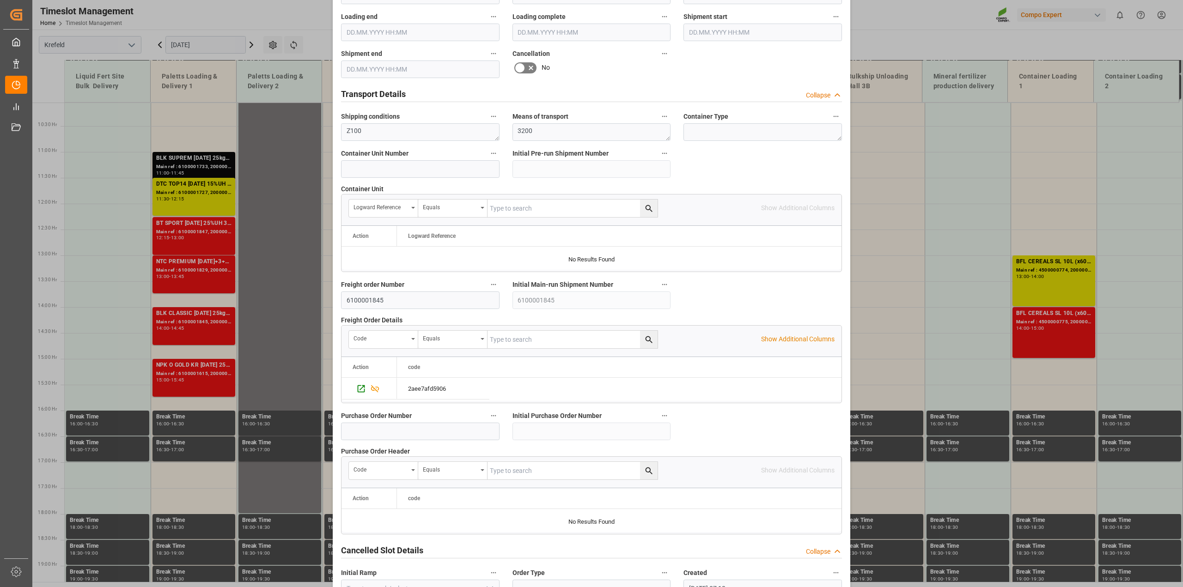
scroll to position [465, 0]
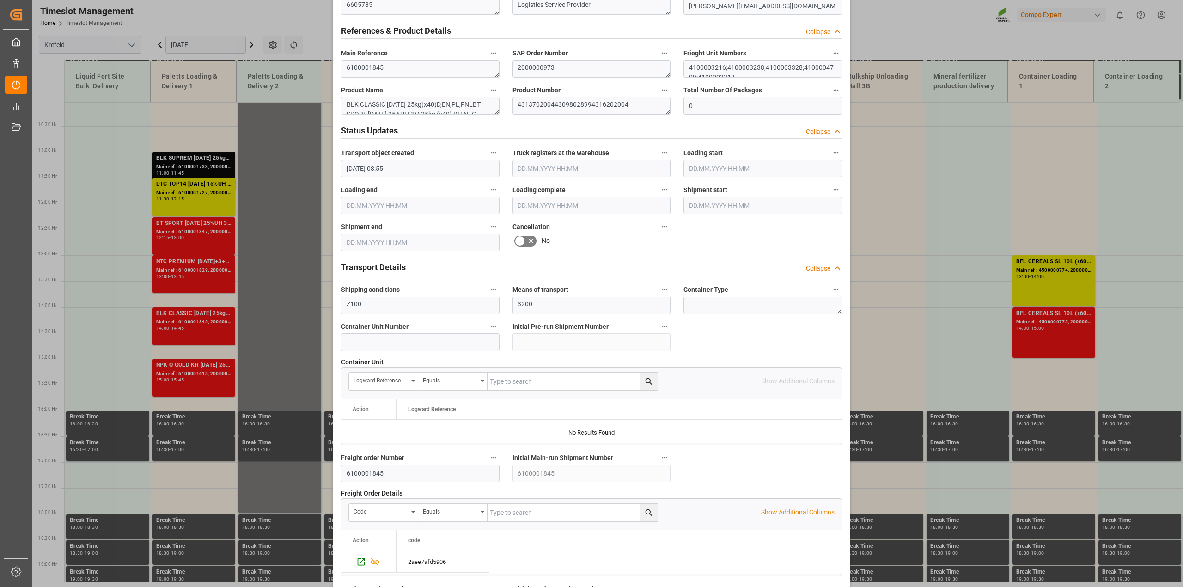
click at [529, 238] on icon at bounding box center [530, 241] width 11 height 11
click at [0, 0] on input "checkbox" at bounding box center [0, 0] width 0 height 0
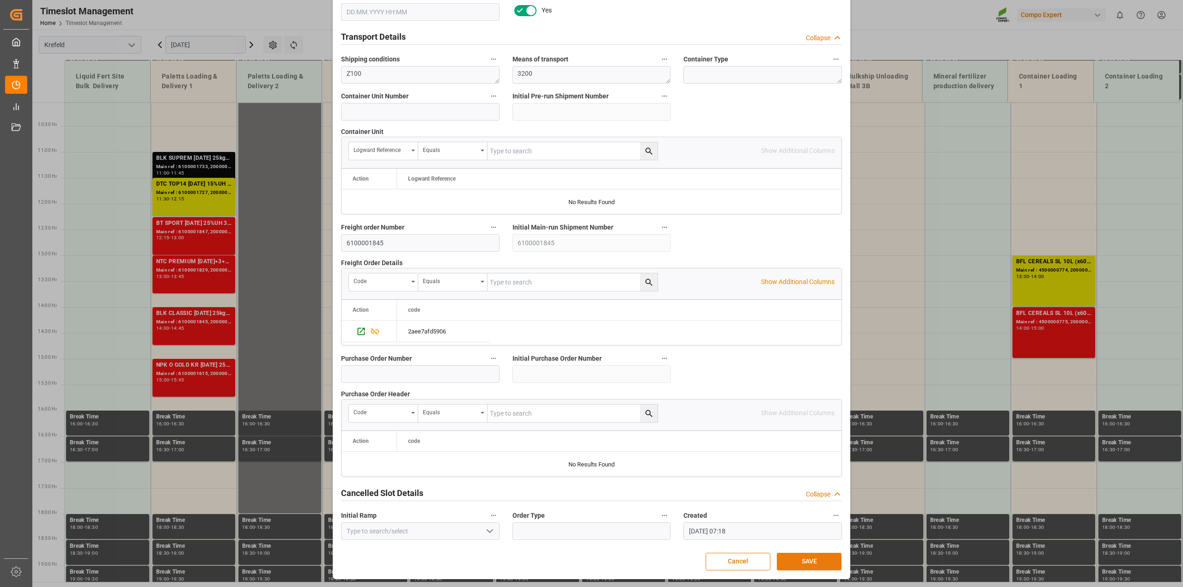
click at [812, 567] on button "SAVE" at bounding box center [809, 562] width 65 height 18
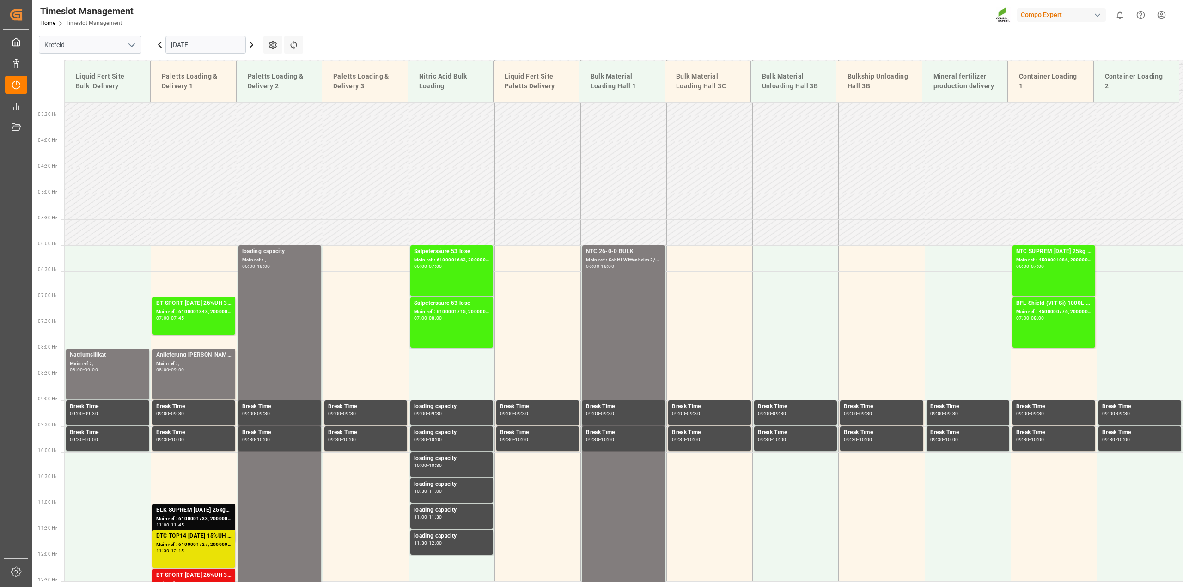
scroll to position [41, 0]
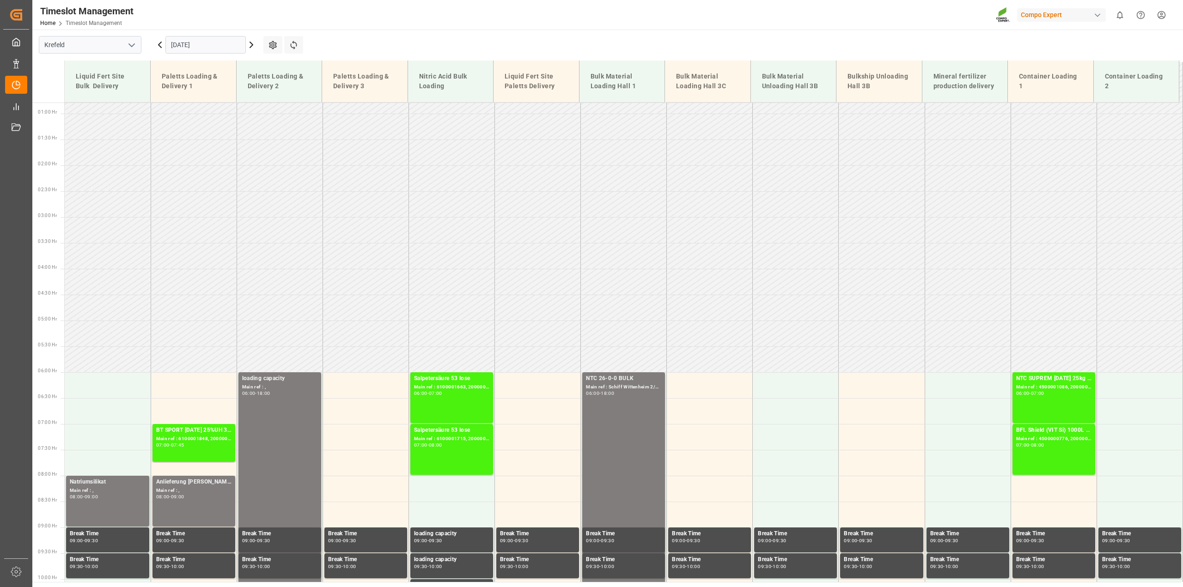
click at [207, 47] on input "[DATE]" at bounding box center [205, 45] width 80 height 18
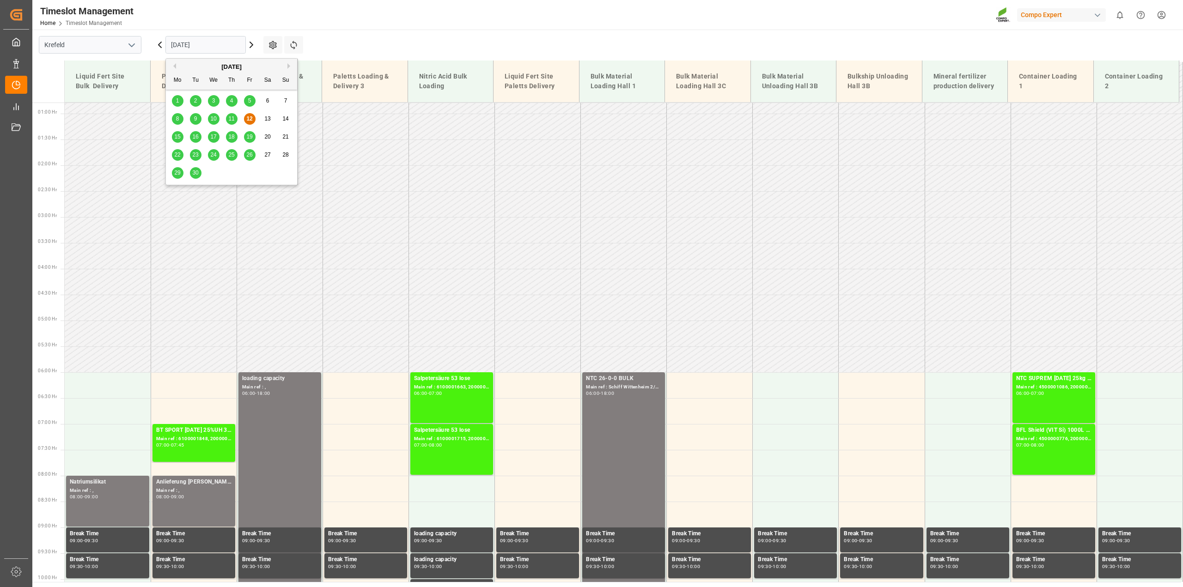
click at [180, 137] on span "15" at bounding box center [177, 137] width 6 height 6
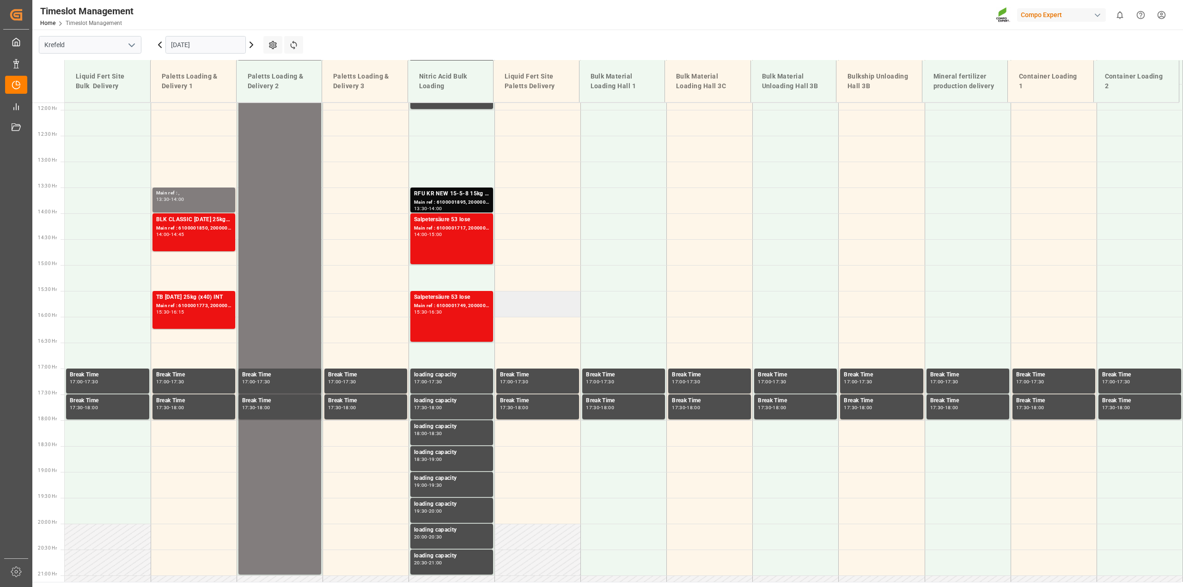
scroll to position [625, 0]
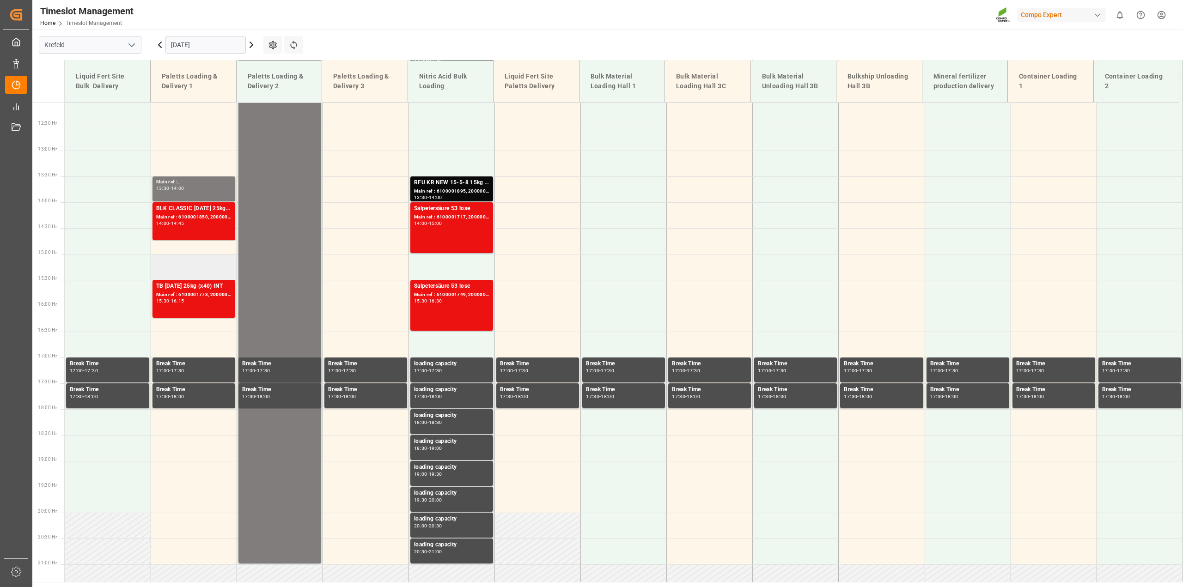
click at [199, 254] on td at bounding box center [194, 267] width 86 height 26
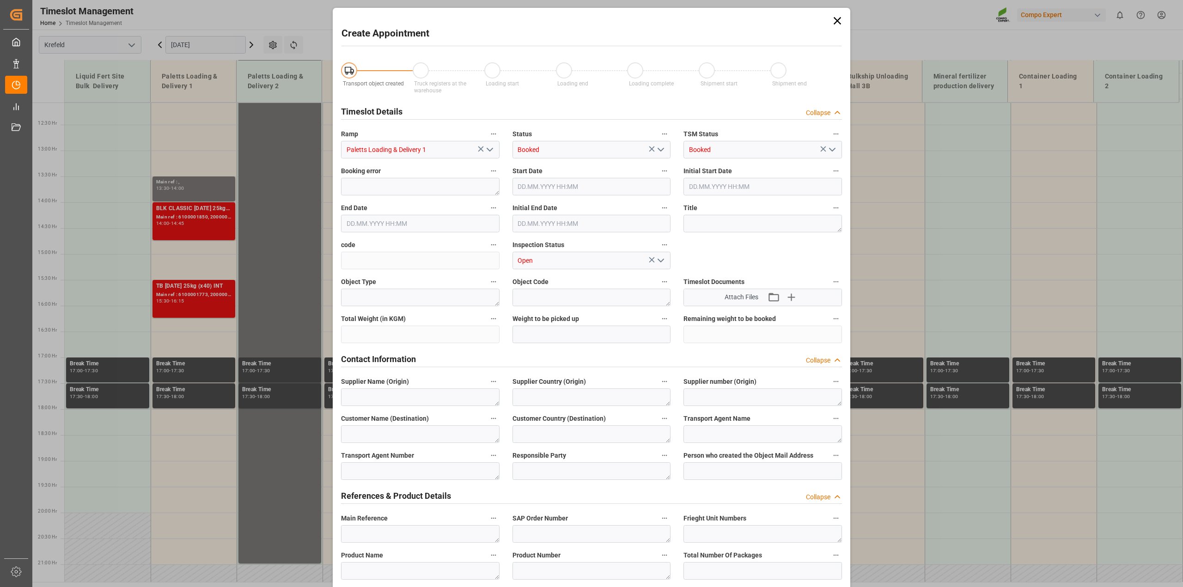
type input "[DATE] 15:00"
type input "[DATE] 15:30"
click at [579, 183] on input "[DATE] 15:00" at bounding box center [591, 187] width 158 height 18
click at [558, 185] on input "[DATE] 15:00" at bounding box center [591, 187] width 158 height 18
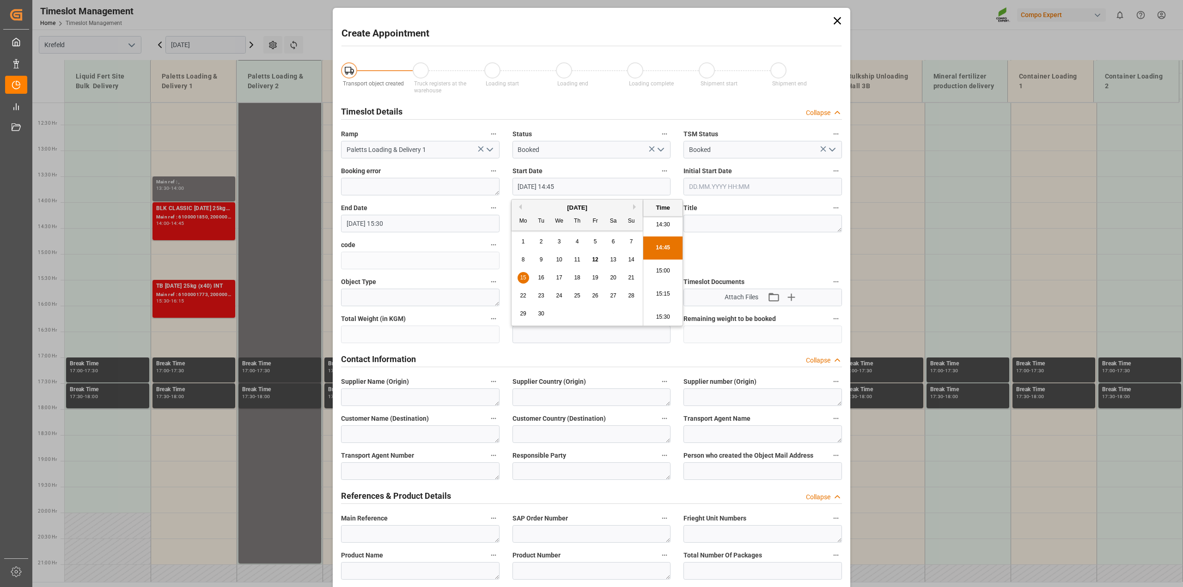
type input "[DATE] 14:45"
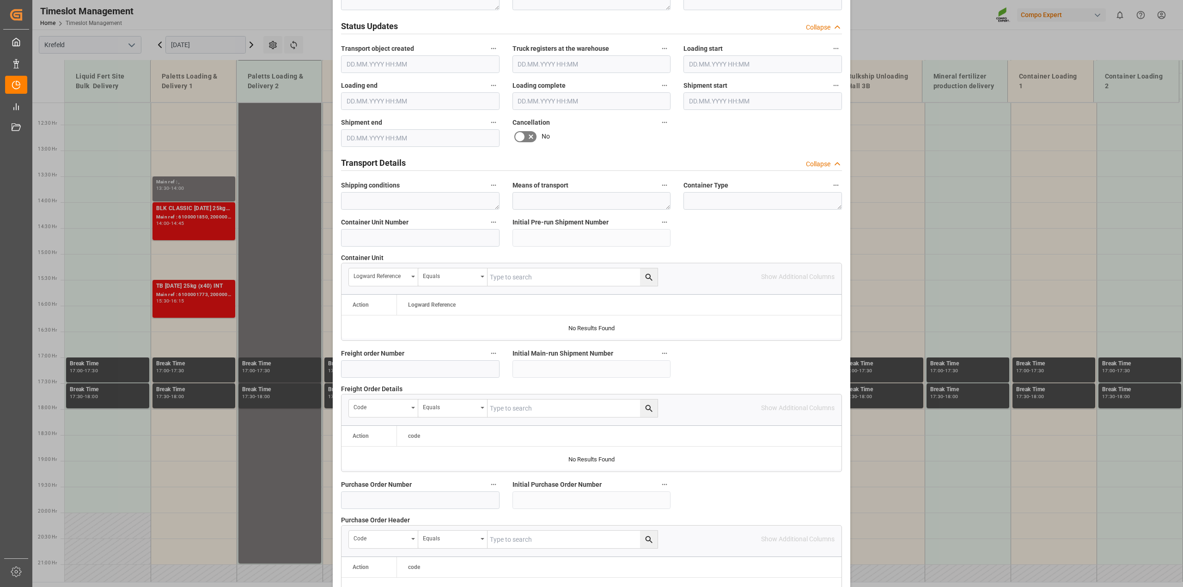
scroll to position [635, 0]
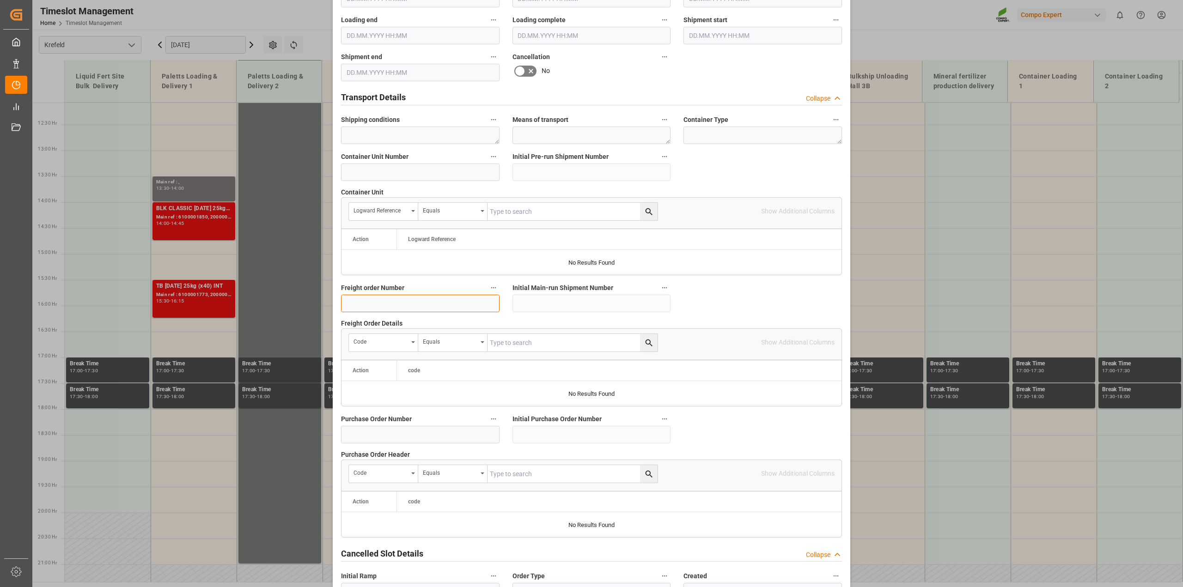
drag, startPoint x: 356, startPoint y: 301, endPoint x: 544, endPoint y: 329, distance: 190.2
click at [356, 301] on input at bounding box center [420, 304] width 158 height 18
paste input "6100001845"
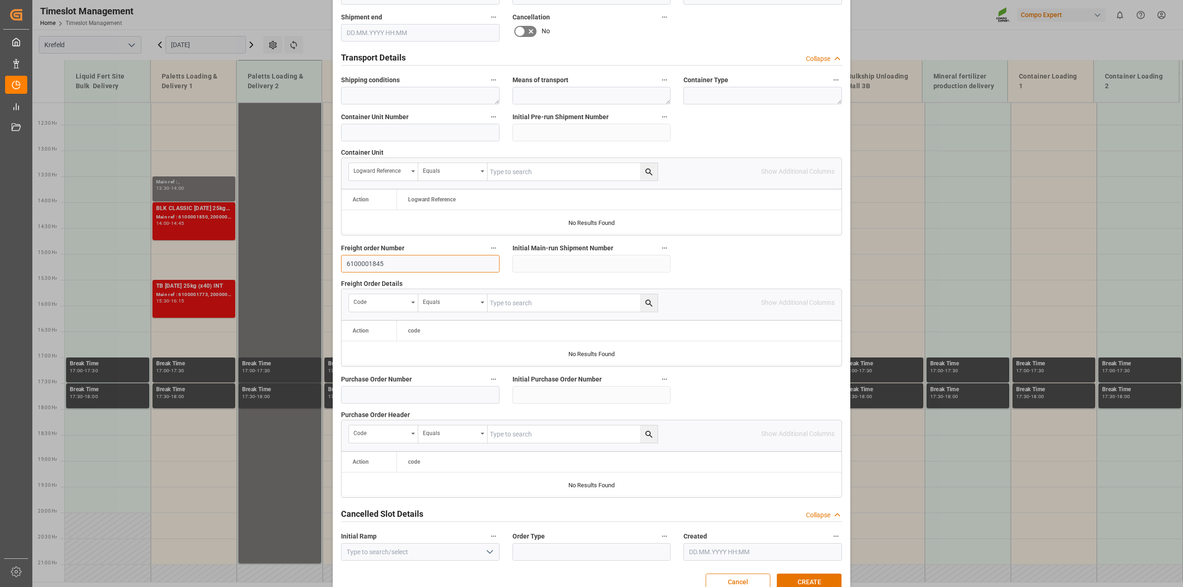
scroll to position [696, 0]
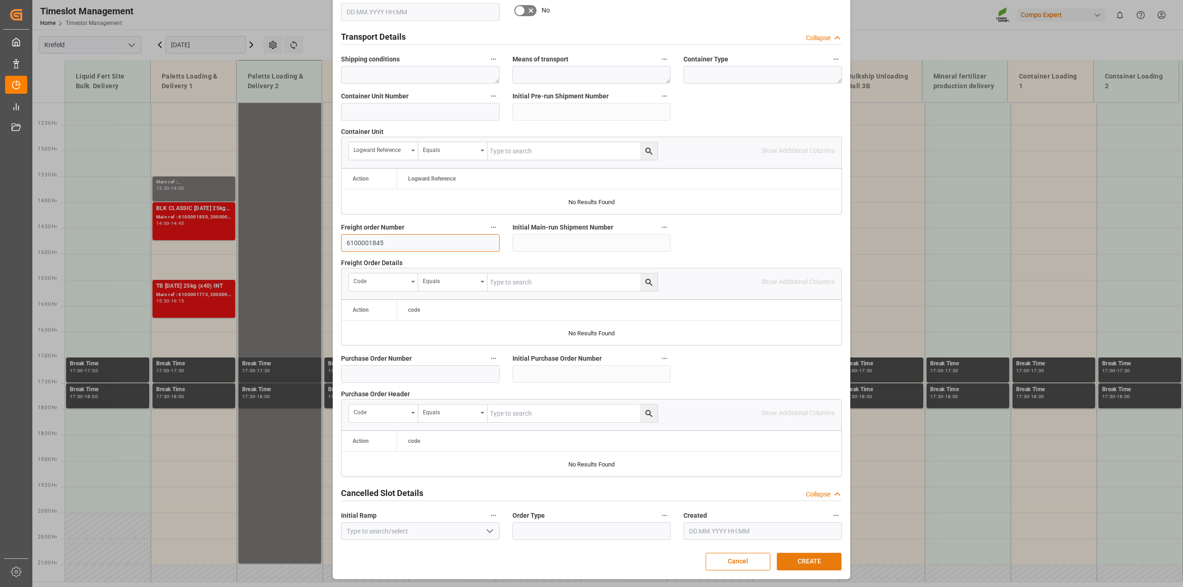
type input "6100001845"
click at [790, 558] on button "CREATE" at bounding box center [809, 562] width 65 height 18
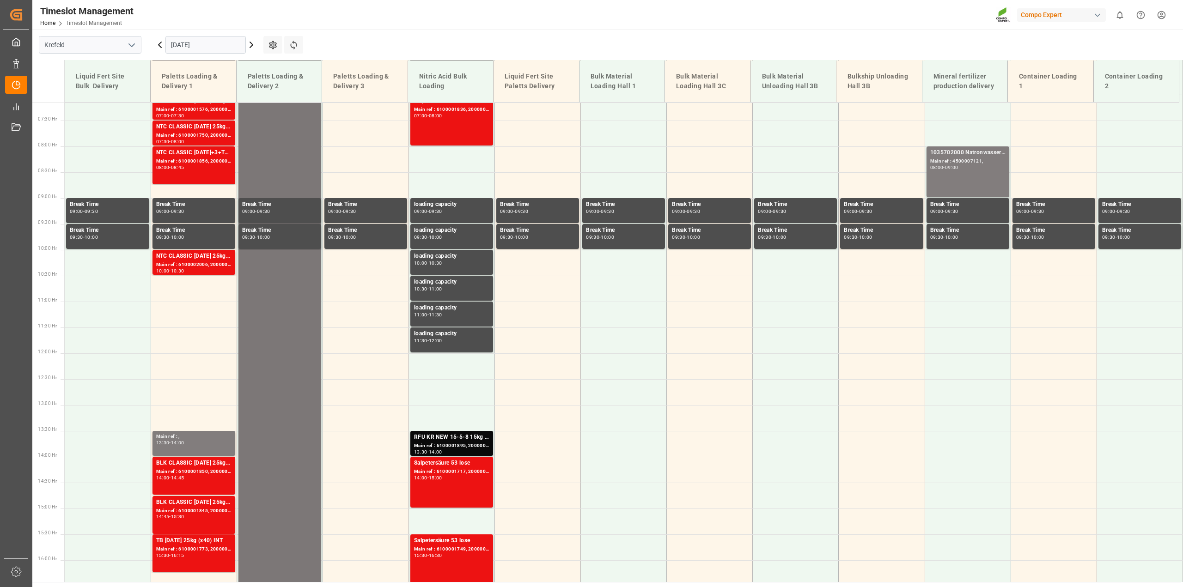
scroll to position [266, 0]
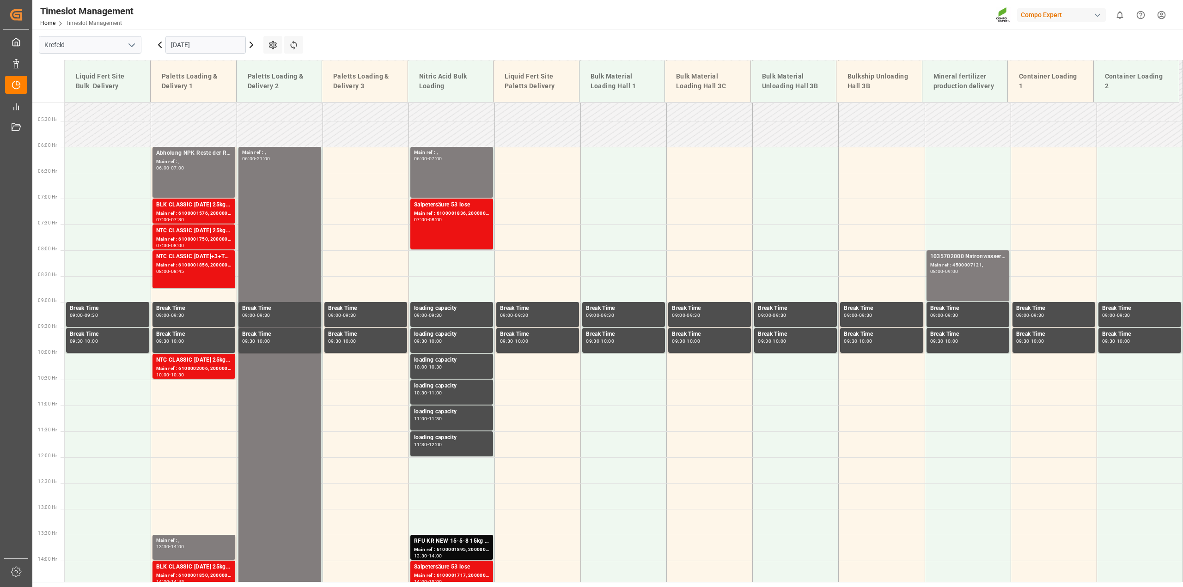
click at [186, 46] on input "[DATE]" at bounding box center [205, 45] width 80 height 18
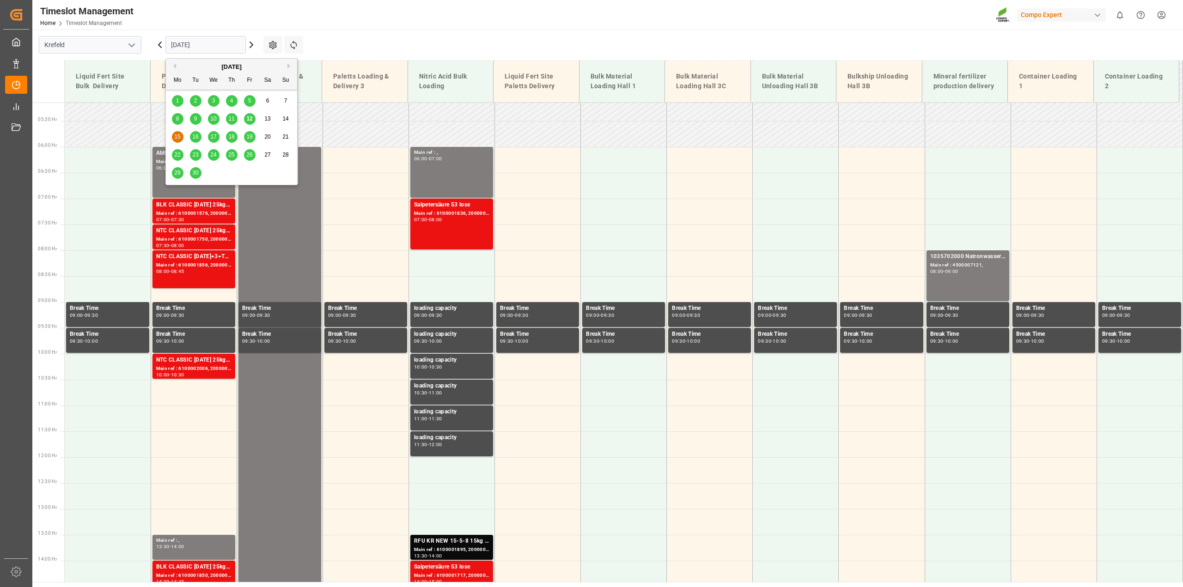
click at [198, 139] on span "16" at bounding box center [195, 137] width 6 height 6
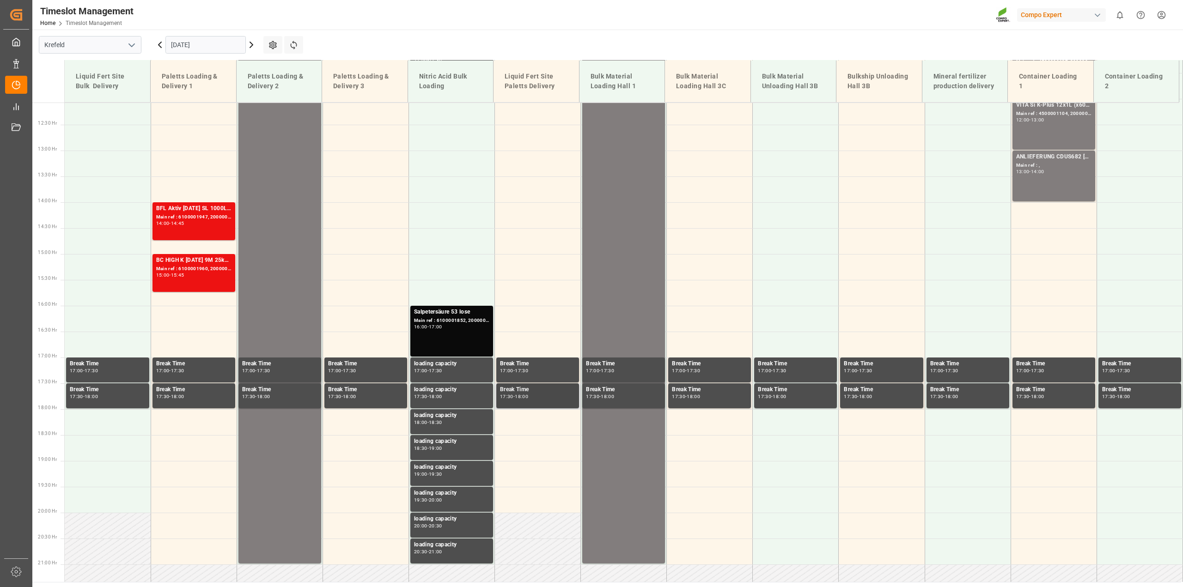
scroll to position [278, 0]
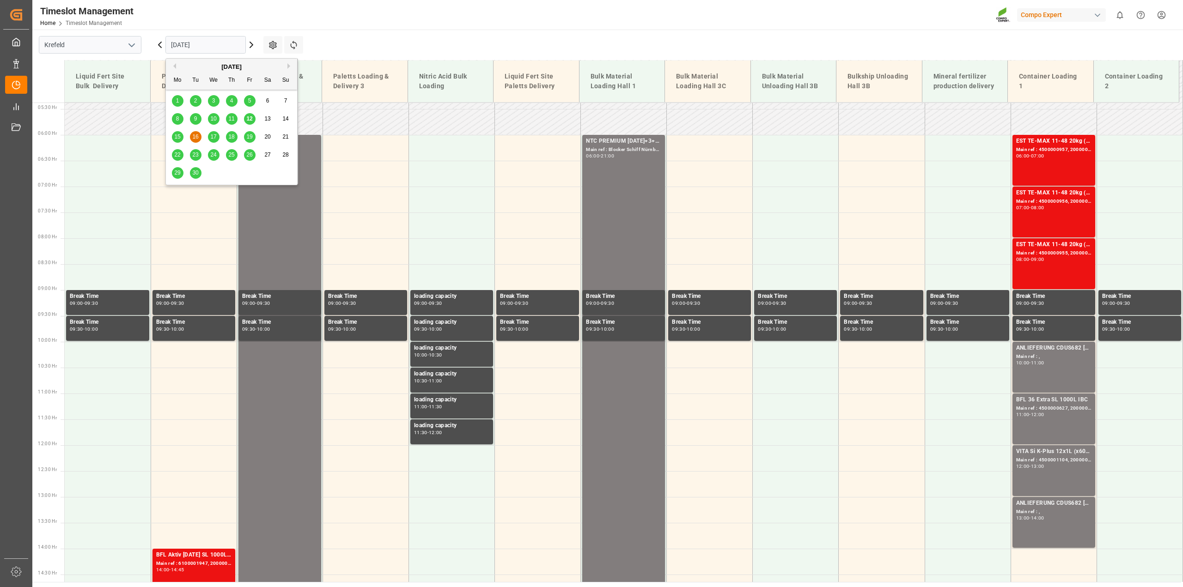
click at [191, 46] on input "[DATE]" at bounding box center [205, 45] width 80 height 18
click at [217, 139] on div "17" at bounding box center [214, 137] width 12 height 11
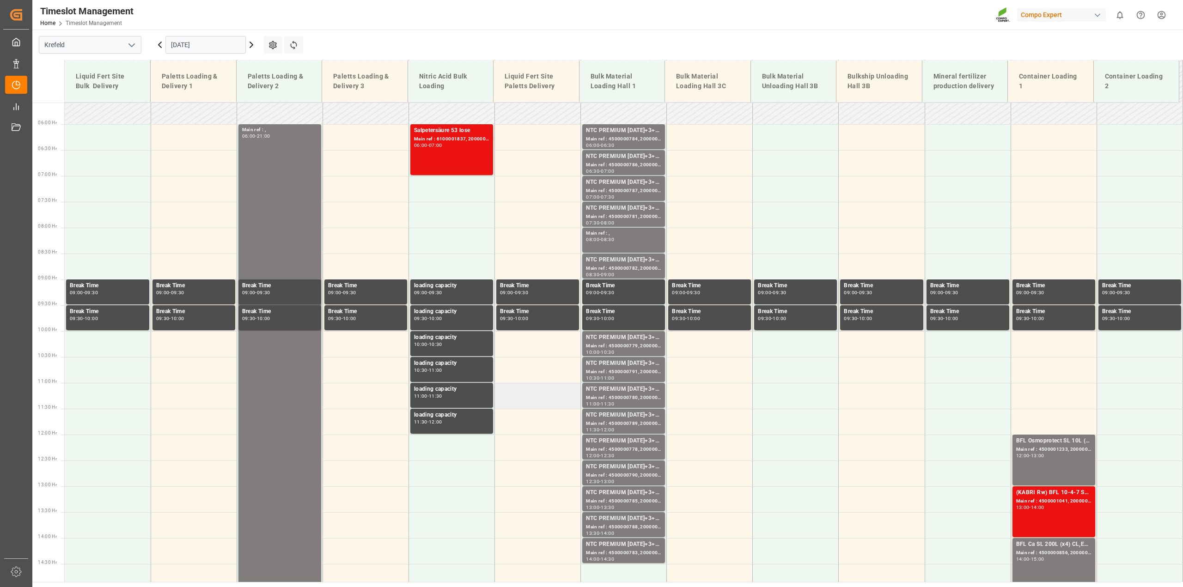
scroll to position [116, 0]
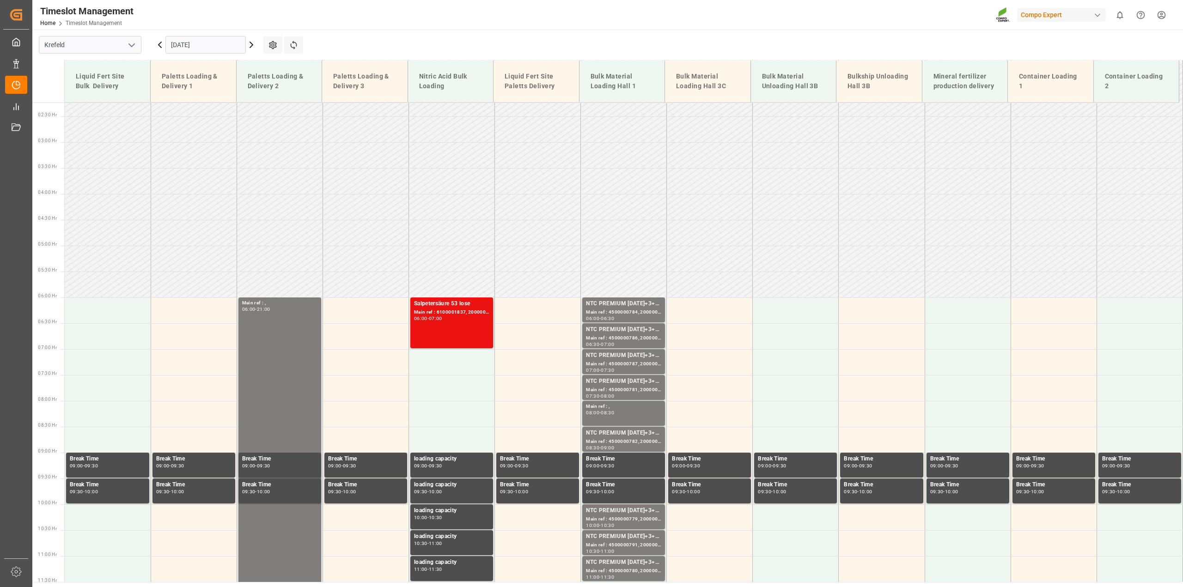
click at [180, 47] on input "[DATE]" at bounding box center [205, 45] width 80 height 18
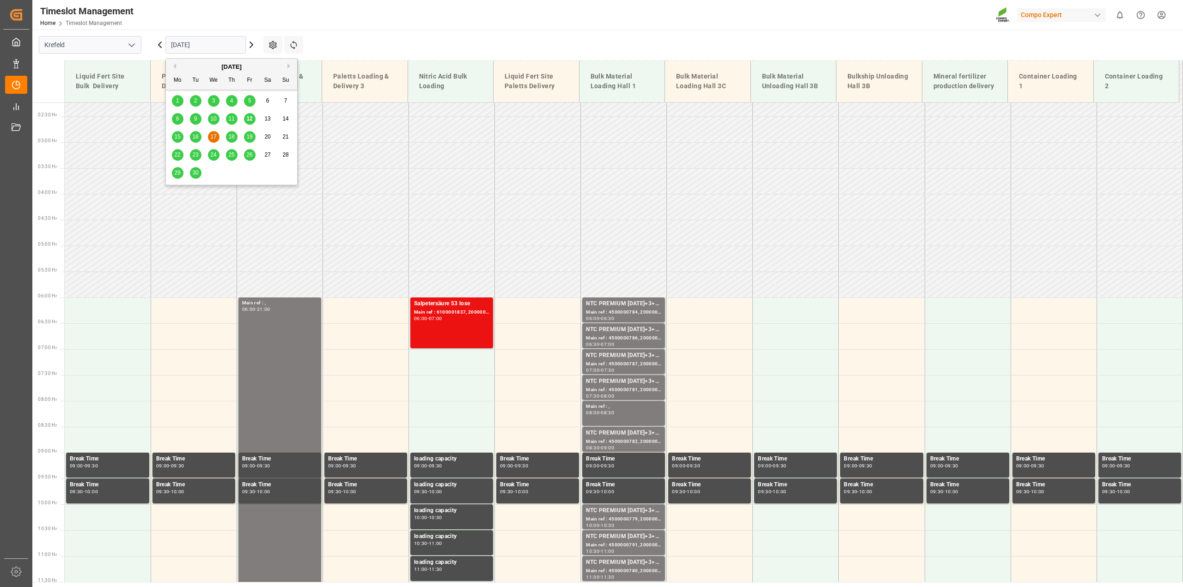
click at [192, 137] on span "16" at bounding box center [195, 137] width 6 height 6
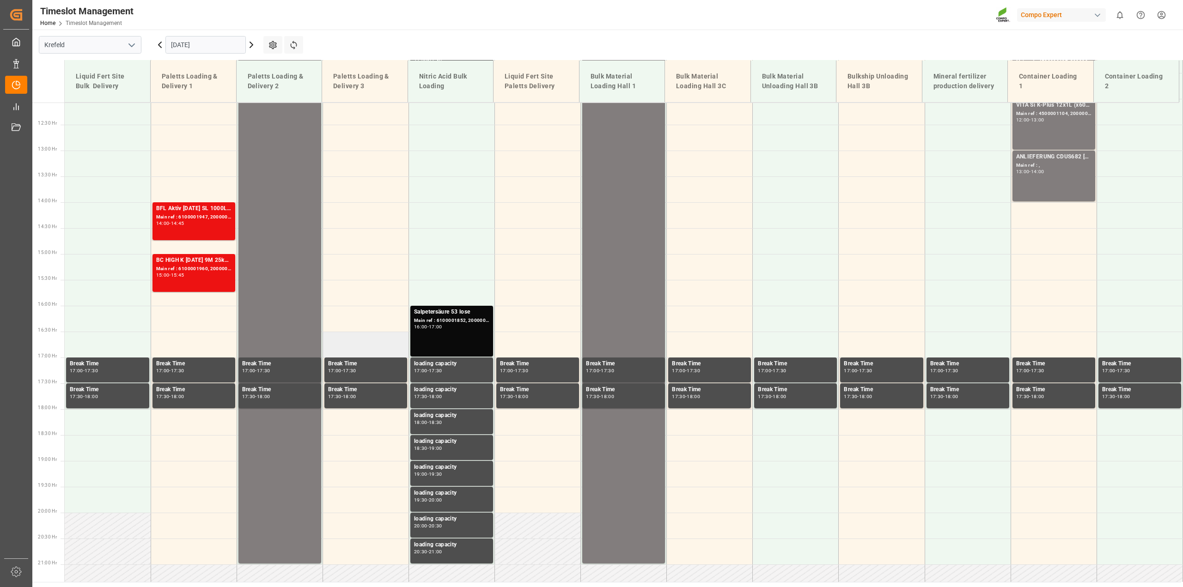
scroll to position [278, 0]
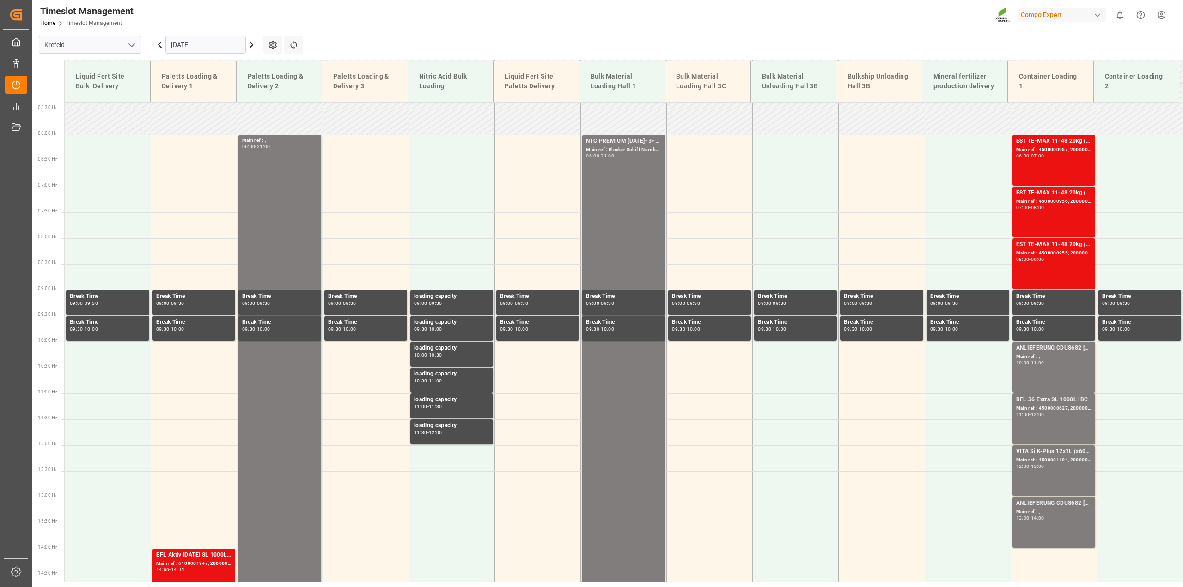
click at [185, 47] on input "[DATE]" at bounding box center [205, 45] width 80 height 18
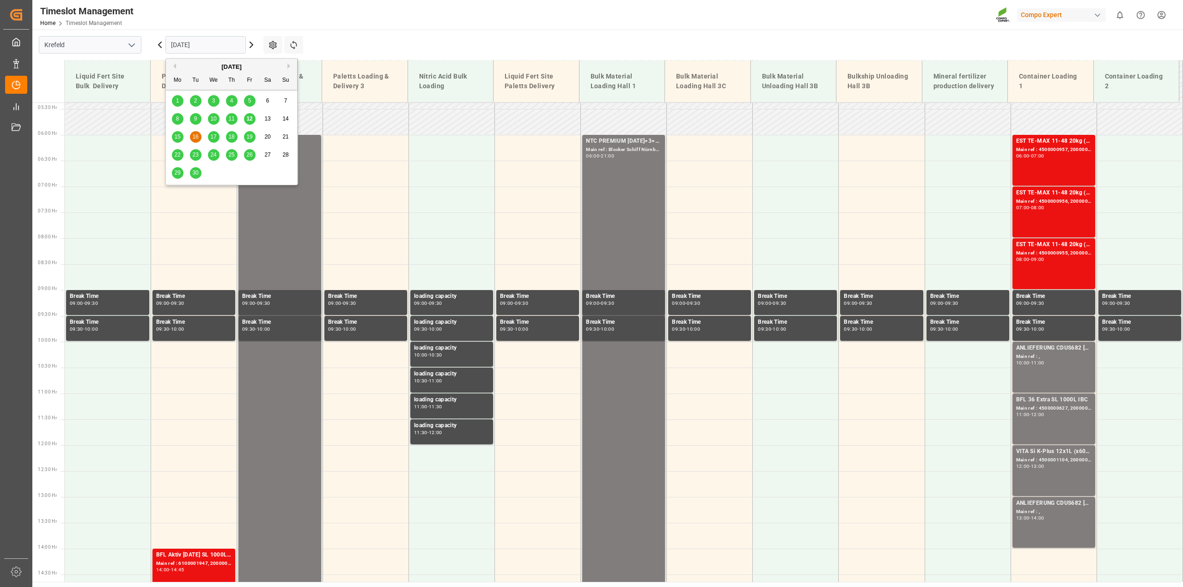
click at [211, 137] on span "17" at bounding box center [213, 137] width 6 height 6
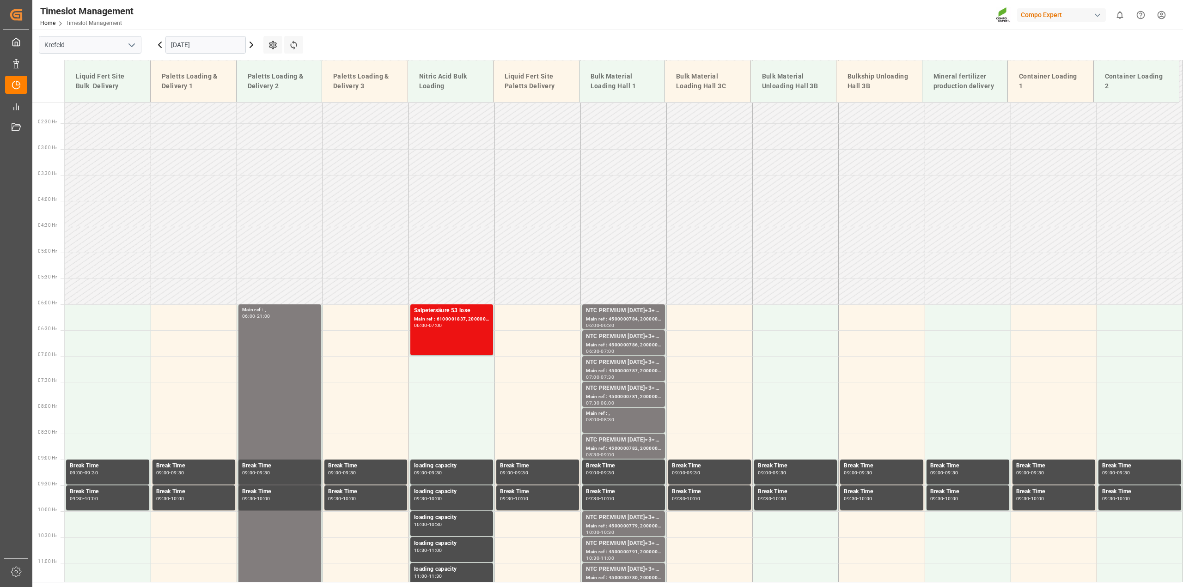
scroll to position [105, 0]
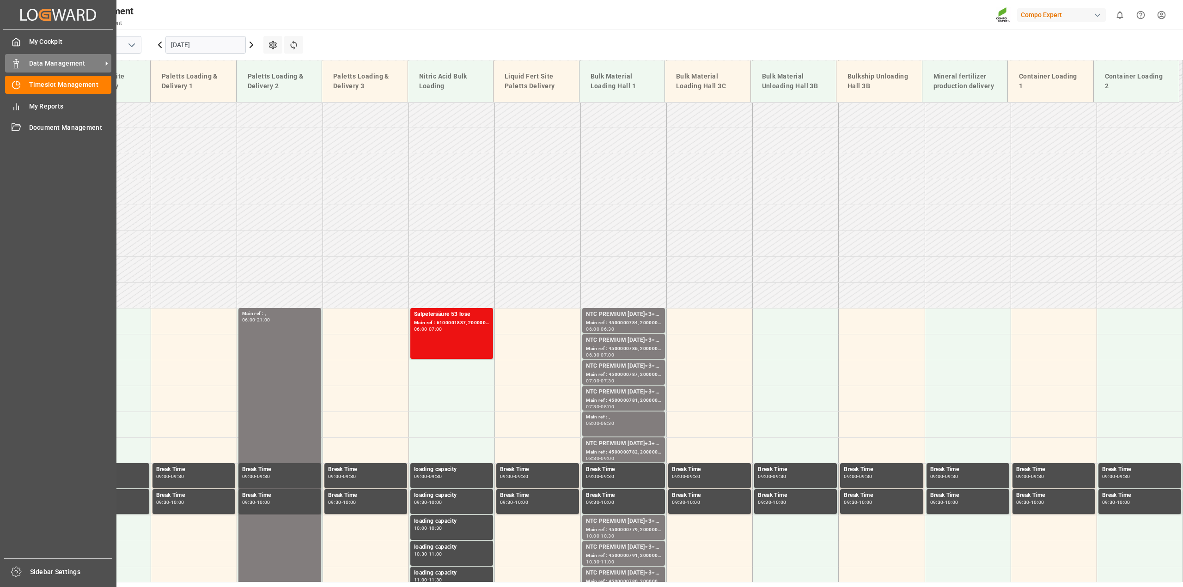
click at [56, 60] on span "Data Management" at bounding box center [65, 64] width 73 height 10
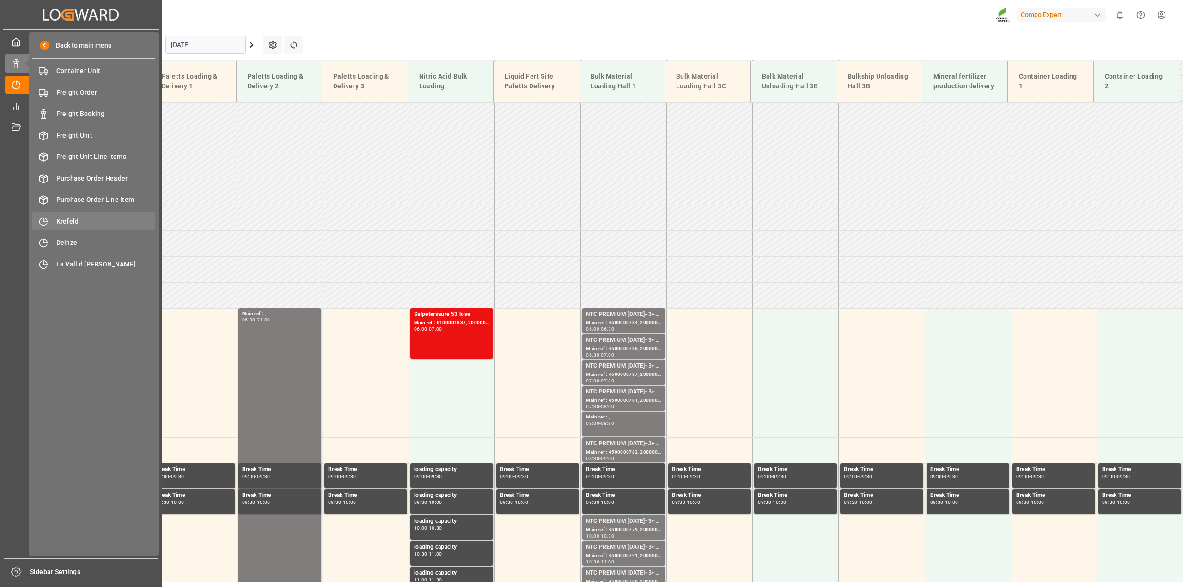
click at [61, 223] on span "Krefeld" at bounding box center [105, 222] width 99 height 10
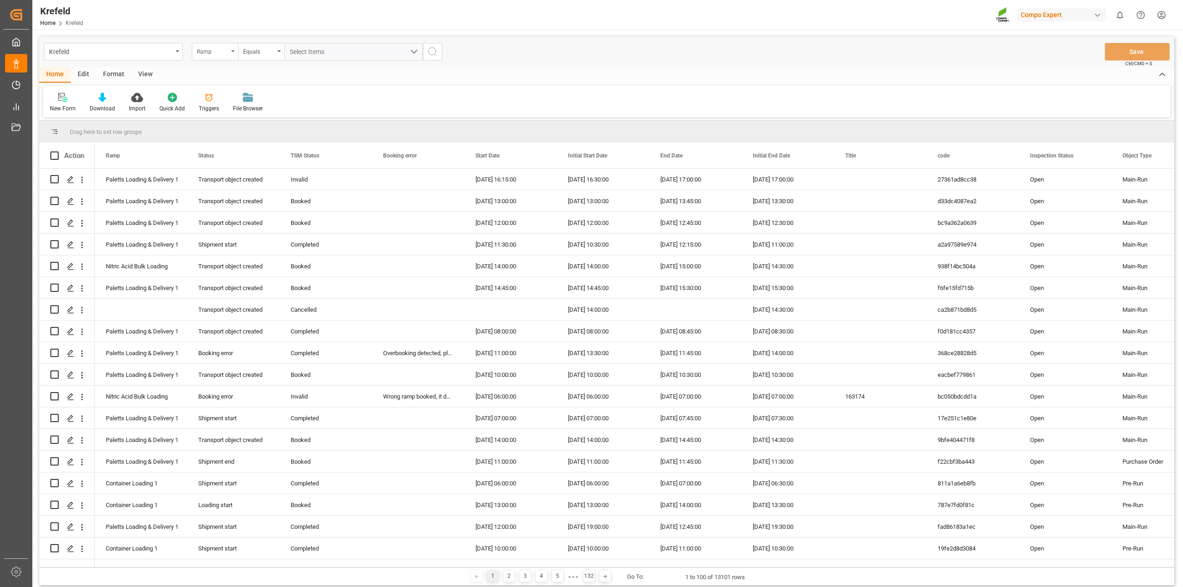
click at [232, 51] on icon "open menu" at bounding box center [233, 51] width 4 height 2
type input "contain"
click at [262, 116] on div "Container Unit Number" at bounding box center [261, 113] width 138 height 19
click at [313, 52] on input "text" at bounding box center [353, 52] width 139 height 18
type input "4500001007"
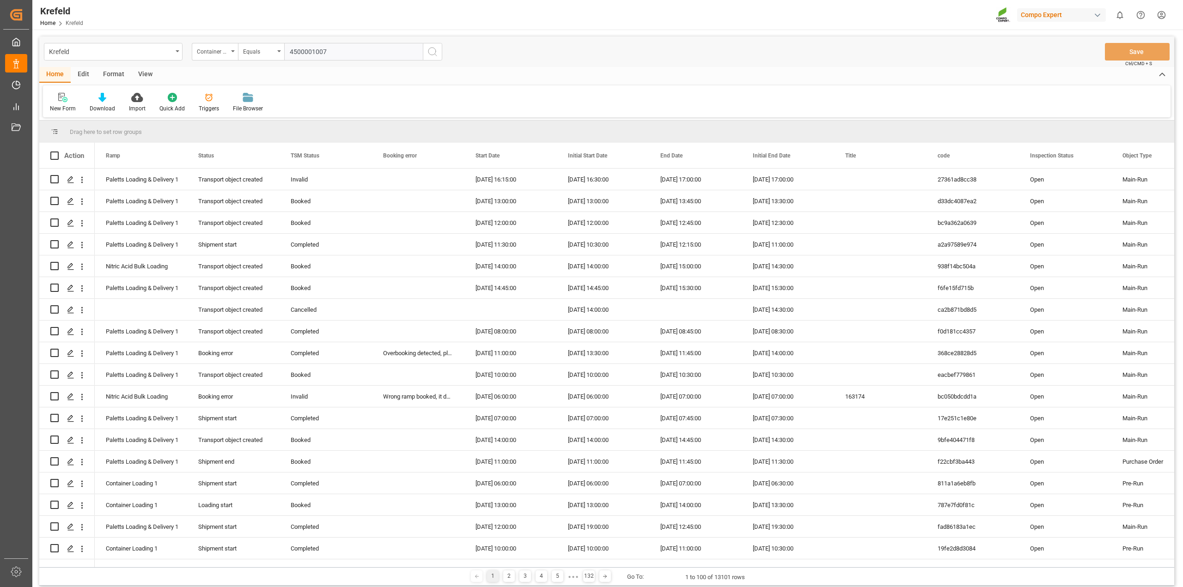
click at [432, 51] on icon "search button" at bounding box center [432, 51] width 11 height 11
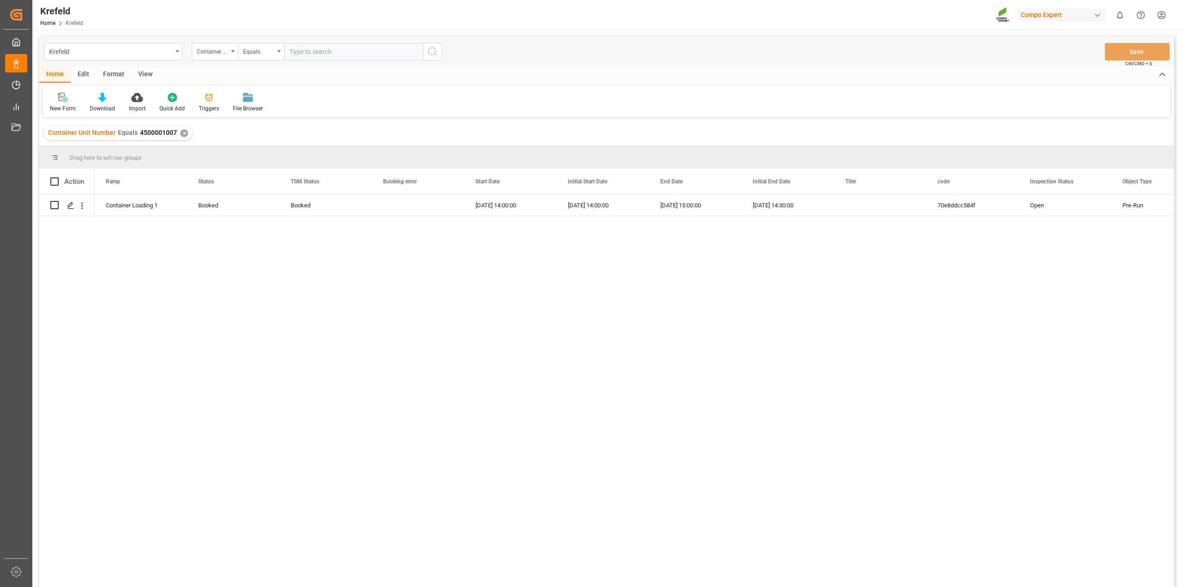
click at [183, 134] on div "✕" at bounding box center [184, 133] width 8 height 8
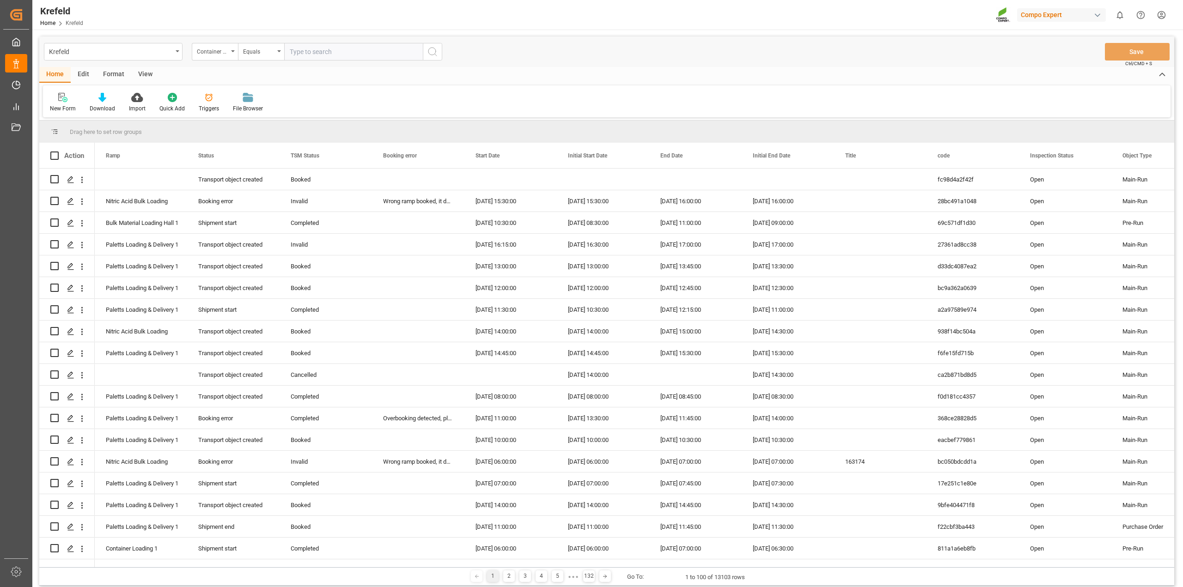
click at [233, 52] on div "Container Unit Number" at bounding box center [215, 52] width 46 height 18
type input "freigh"
click at [239, 96] on div "Freight order Number" at bounding box center [261, 94] width 138 height 19
click at [327, 49] on input "text" at bounding box center [353, 52] width 139 height 18
click at [310, 51] on input "61000002023" at bounding box center [353, 52] width 139 height 18
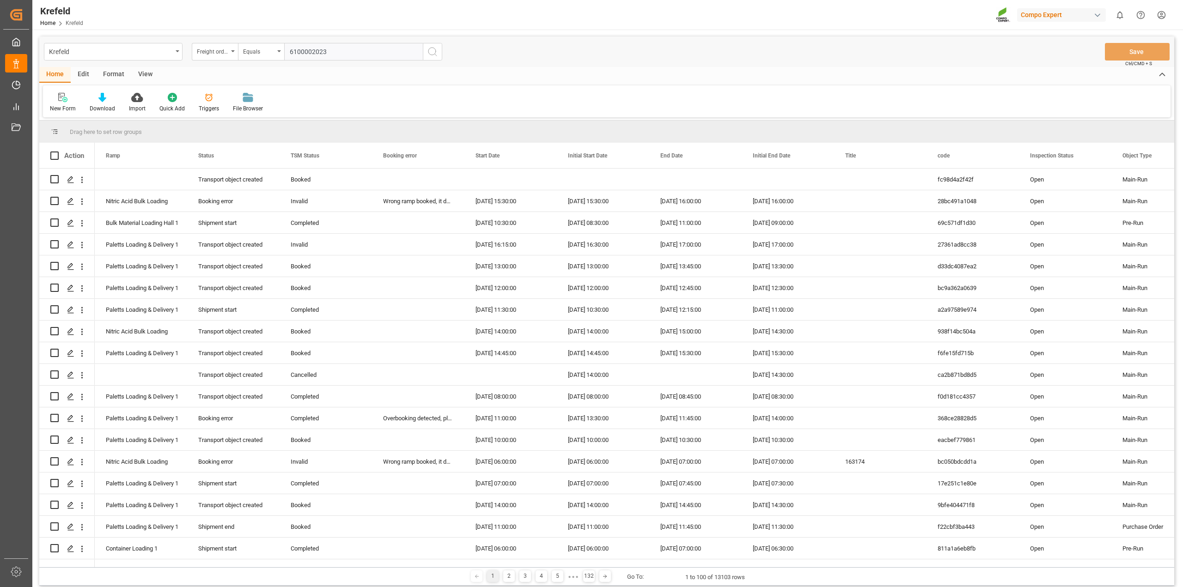
type input "6100002023"
click at [433, 51] on icon "search button" at bounding box center [432, 51] width 11 height 11
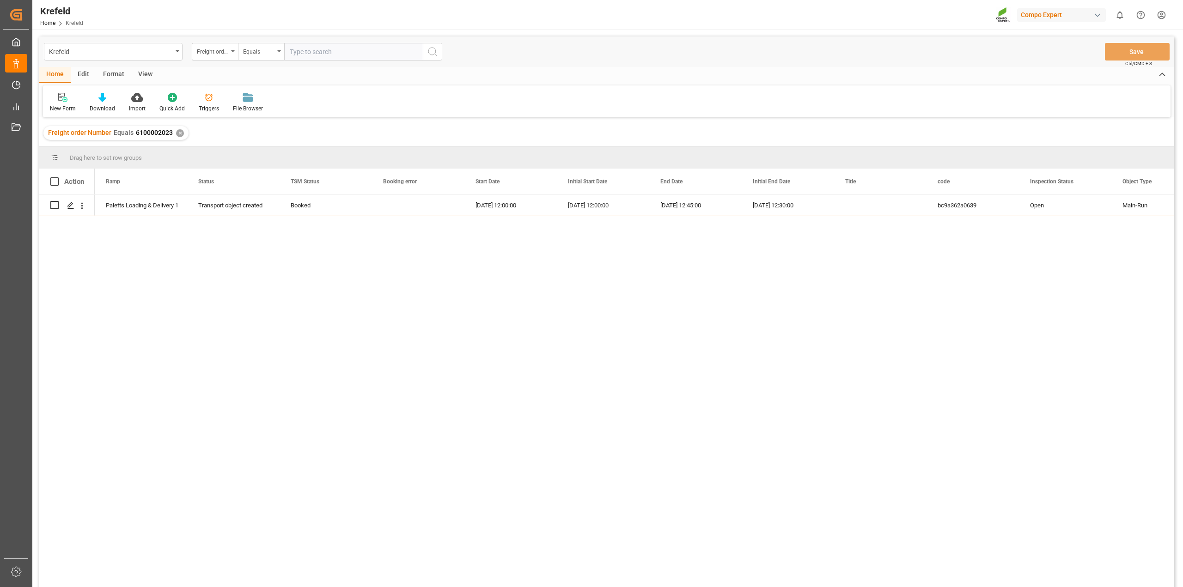
click at [177, 133] on div "✕" at bounding box center [180, 133] width 8 height 8
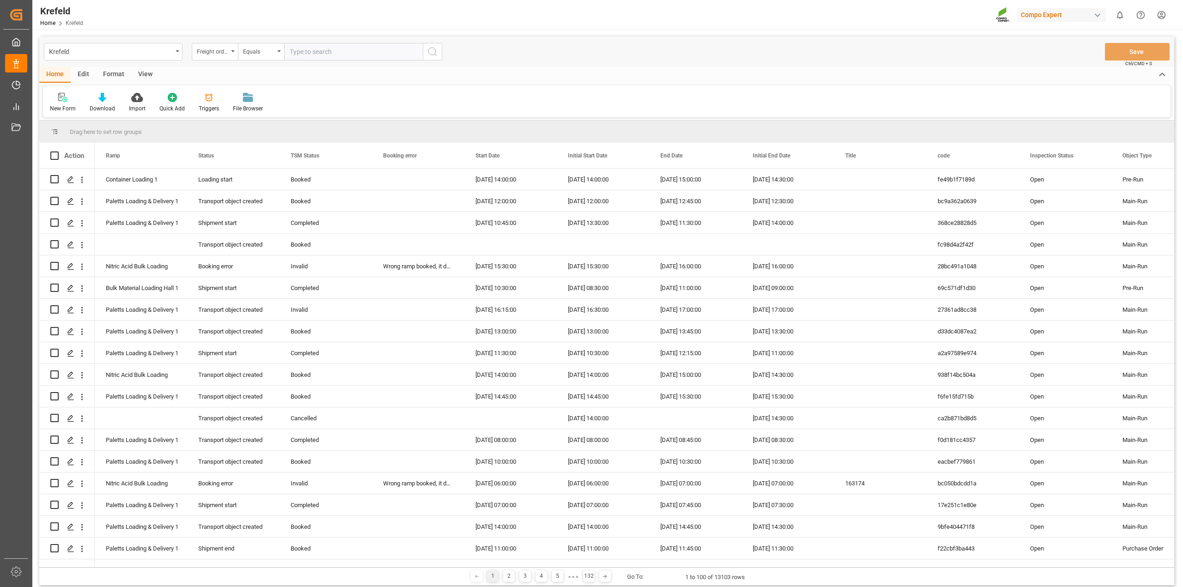
click at [319, 54] on input "text" at bounding box center [353, 52] width 139 height 18
type input "61000001856"
click at [431, 53] on icon "search button" at bounding box center [432, 51] width 11 height 11
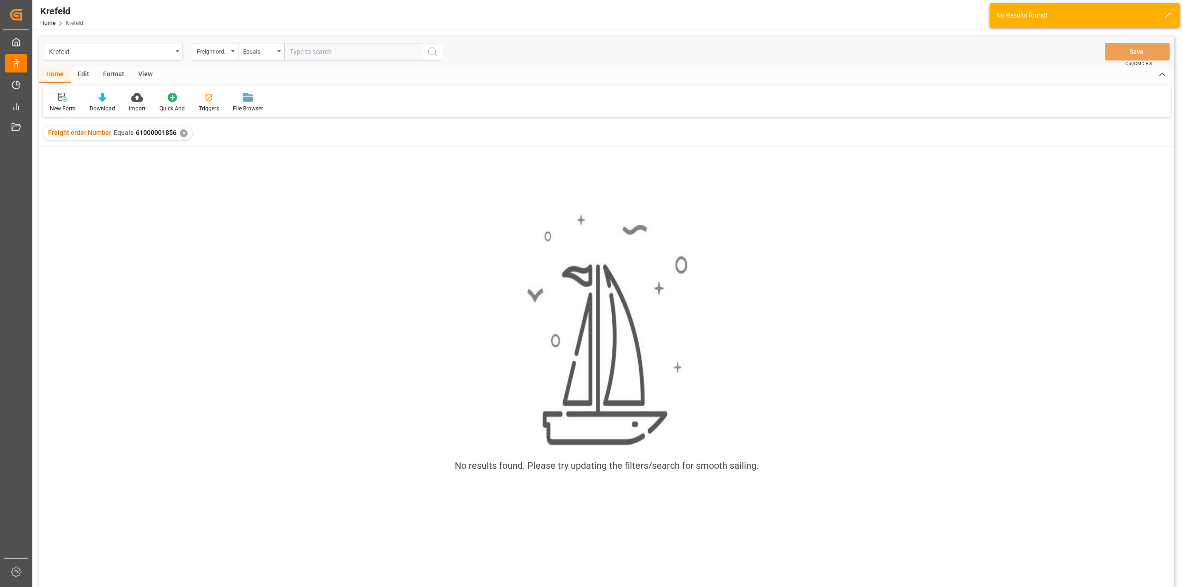
click at [186, 134] on div "Freight order Number Equals 61000001856 ✕" at bounding box center [117, 133] width 149 height 14
click at [183, 133] on div "✕" at bounding box center [184, 133] width 8 height 8
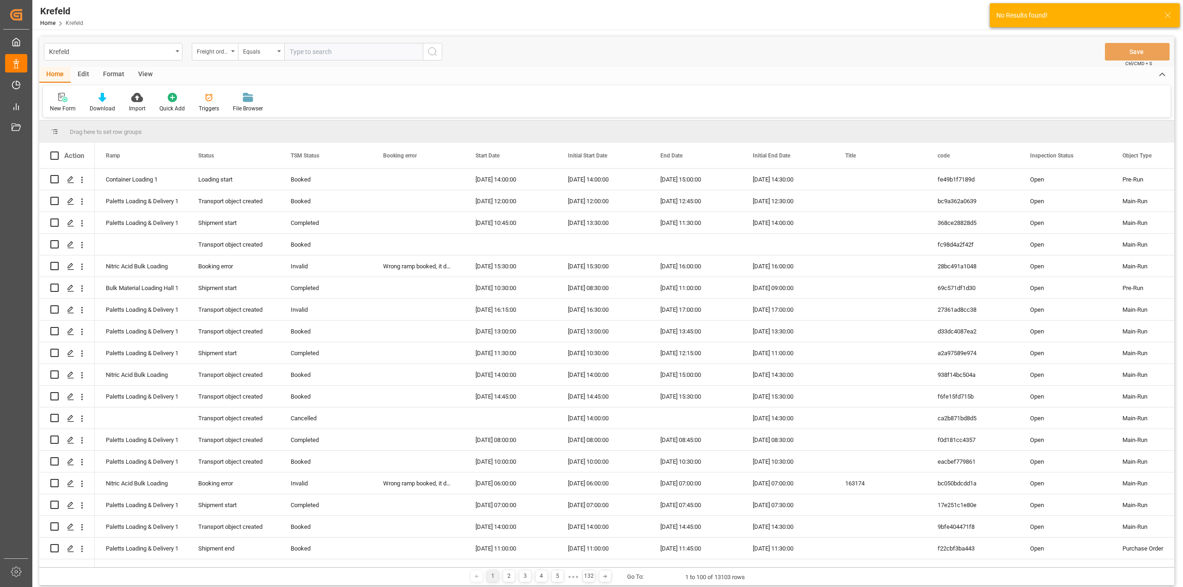
click at [322, 52] on input "text" at bounding box center [353, 52] width 139 height 18
type input "6100001856"
click at [435, 51] on icon "search button" at bounding box center [432, 51] width 11 height 11
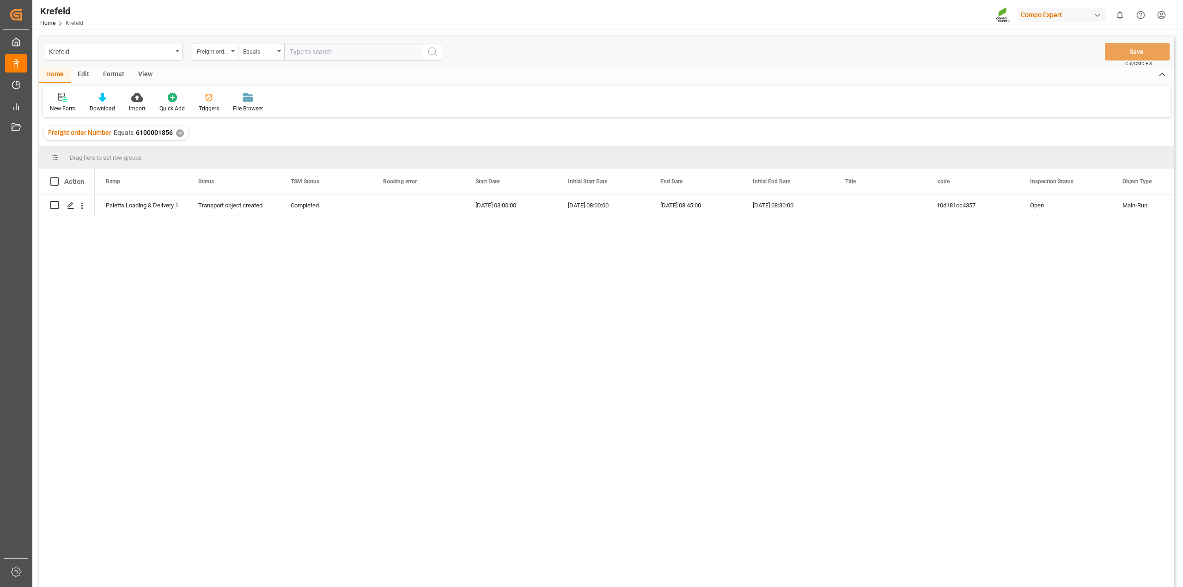
click at [176, 133] on div "✕" at bounding box center [180, 133] width 8 height 8
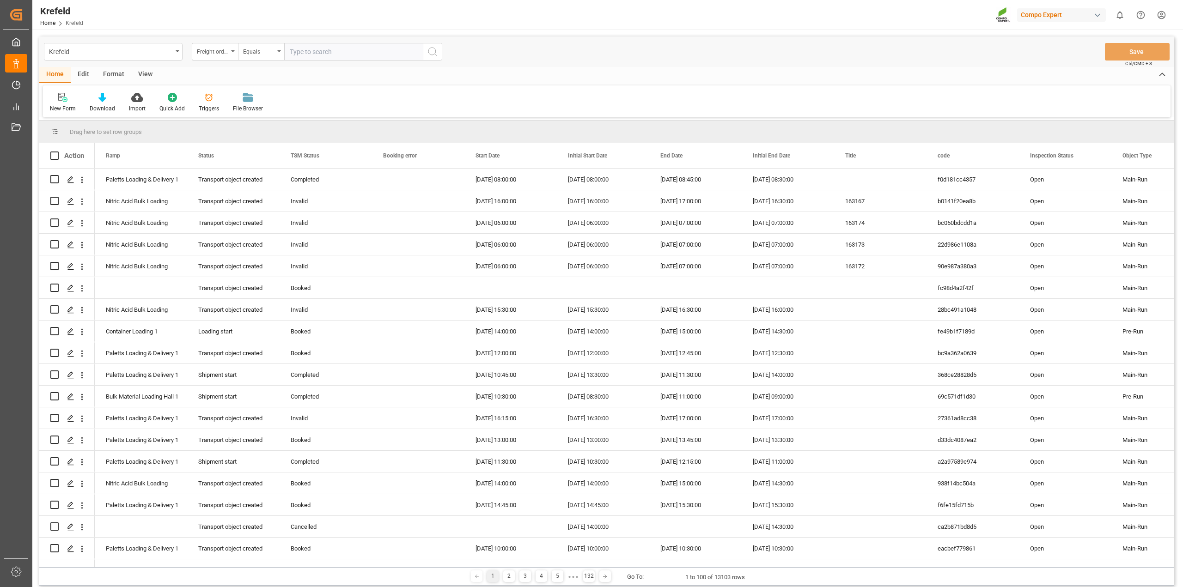
click at [317, 55] on input "text" at bounding box center [353, 52] width 139 height 18
type input "6100001576"
click at [432, 53] on icon "search button" at bounding box center [432, 51] width 11 height 11
